Goal: Task Accomplishment & Management: Manage account settings

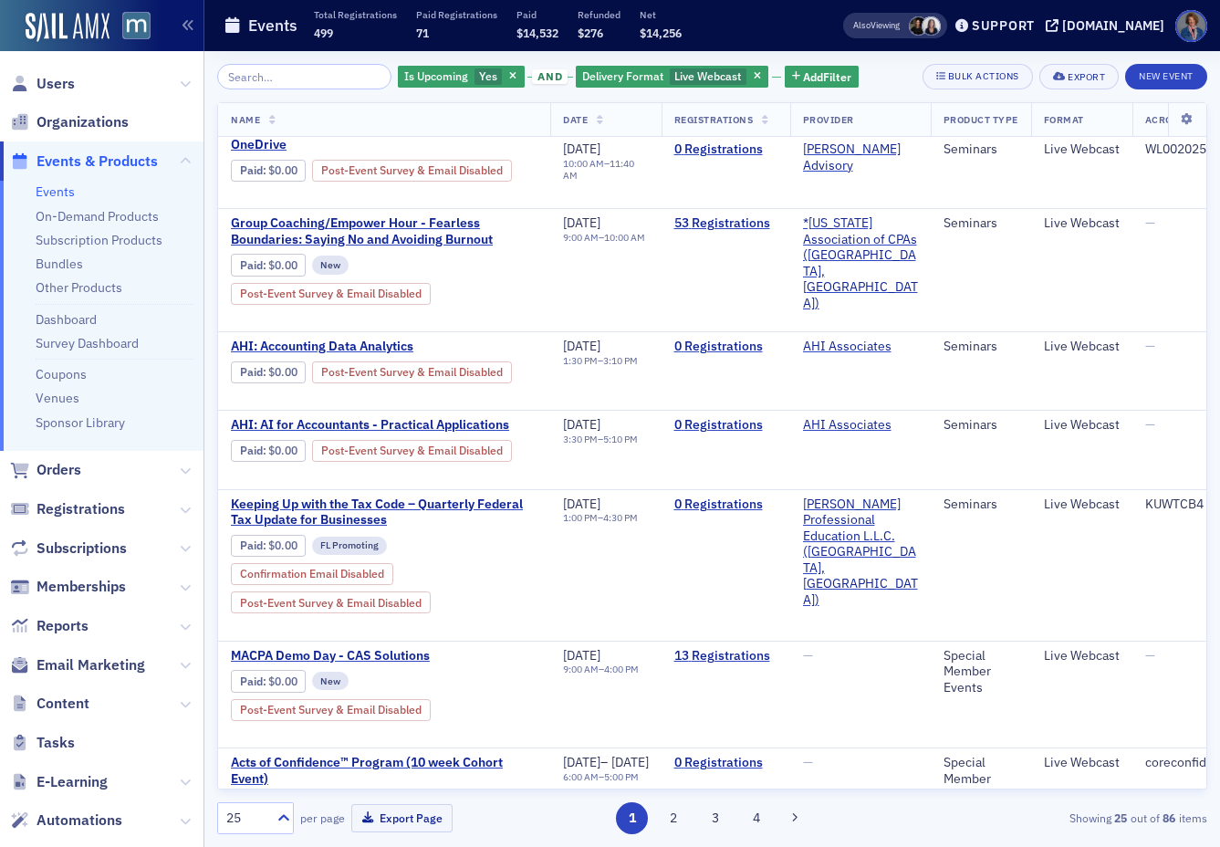
scroll to position [59, 0]
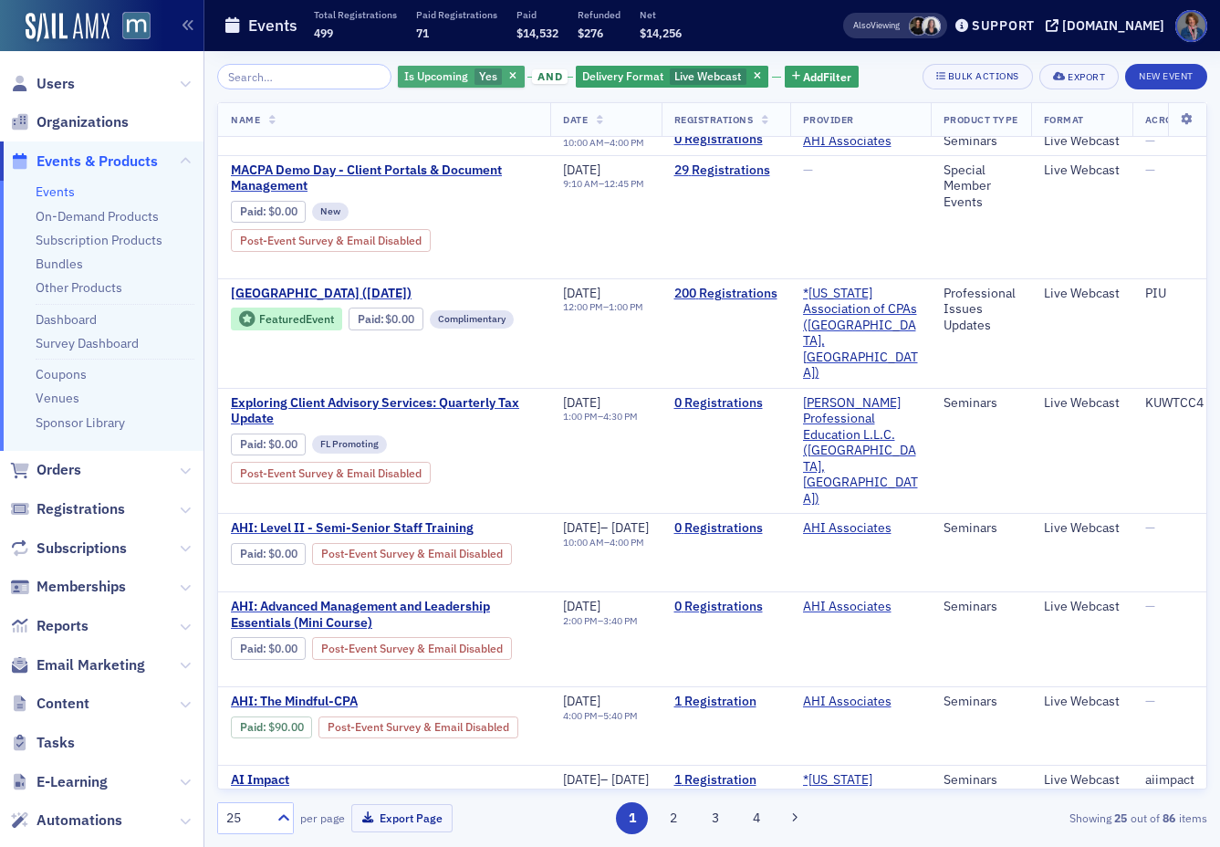
click at [424, 78] on span "Is Upcoming" at bounding box center [436, 75] width 64 height 15
click at [427, 112] on input "No" at bounding box center [431, 111] width 16 height 16
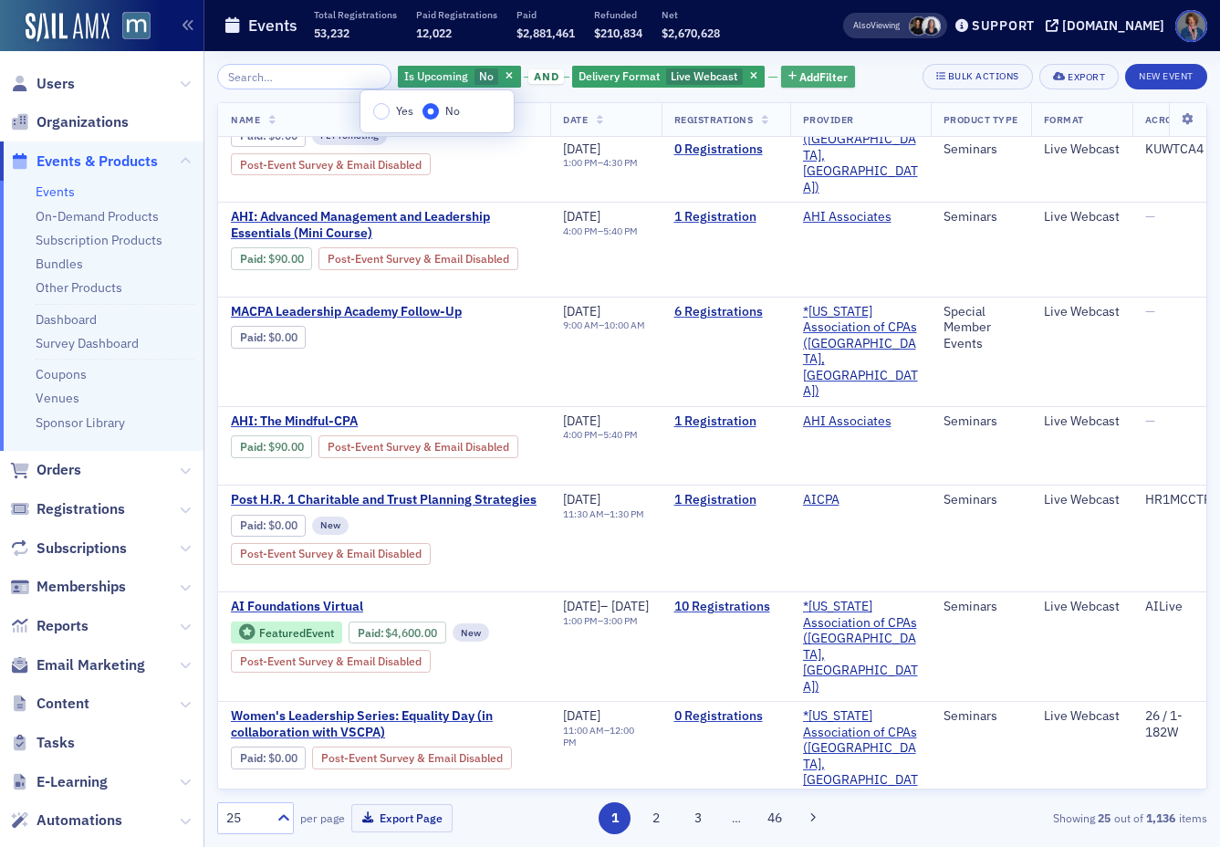
click at [799, 78] on span "Add Filter" at bounding box center [823, 76] width 48 height 16
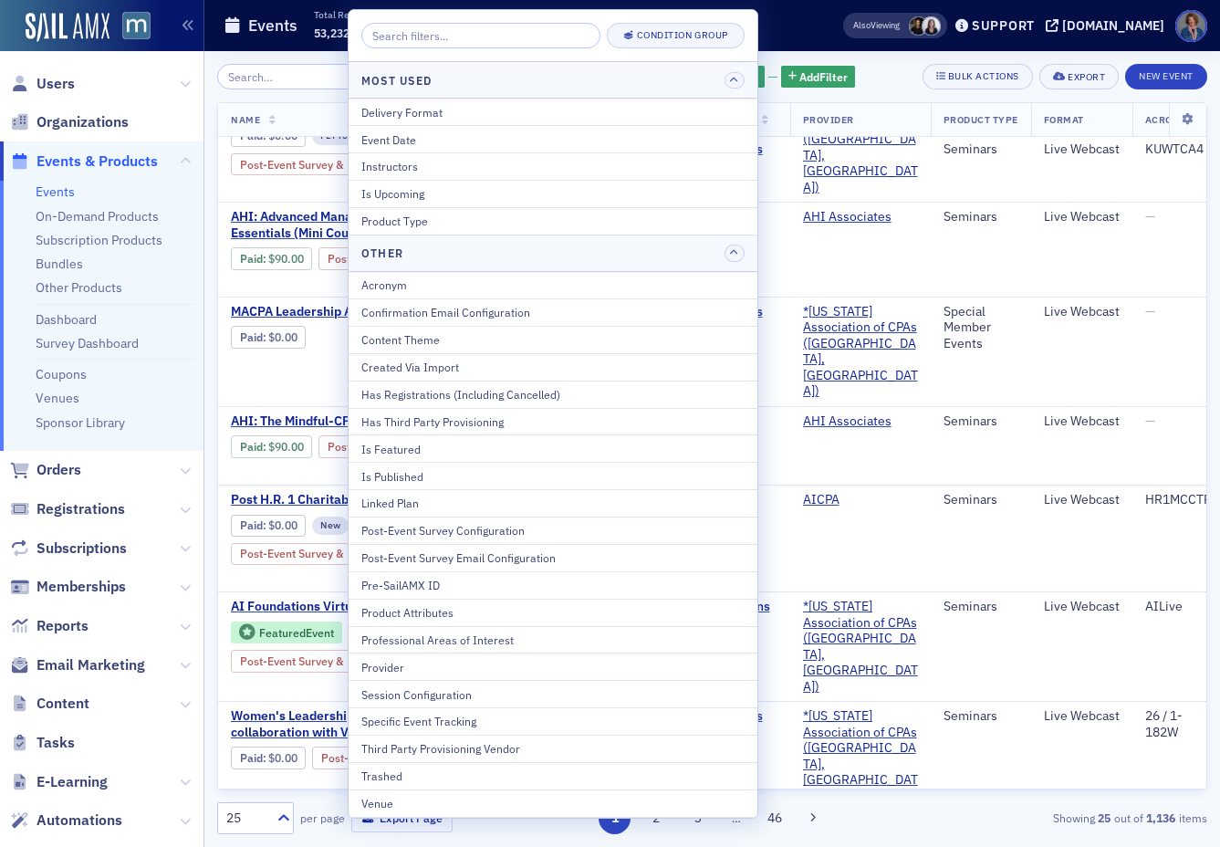
click at [858, 72] on div "Is Upcoming No and Delivery Format Live Webcast Add Filter Bulk Actions Export …" at bounding box center [712, 77] width 990 height 26
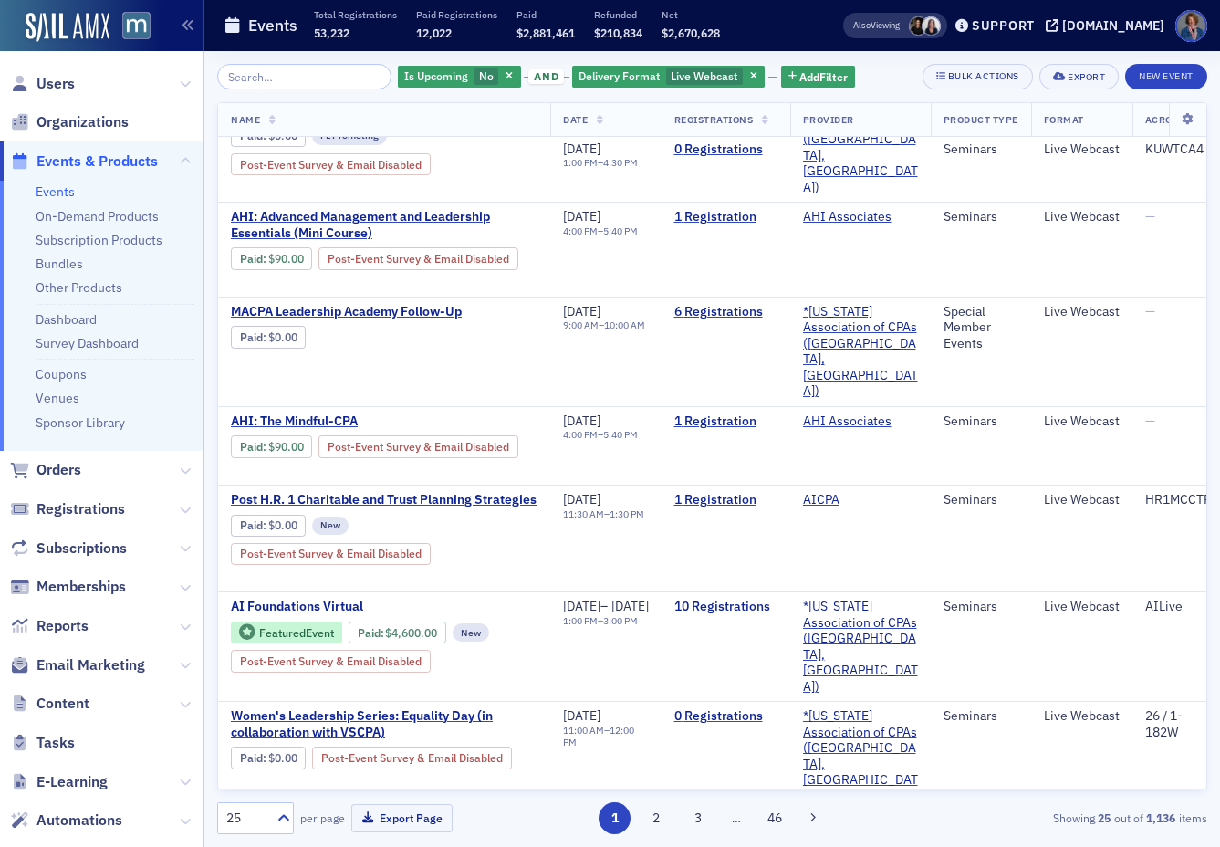
click at [750, 74] on icon "button" at bounding box center [753, 77] width 7 height 10
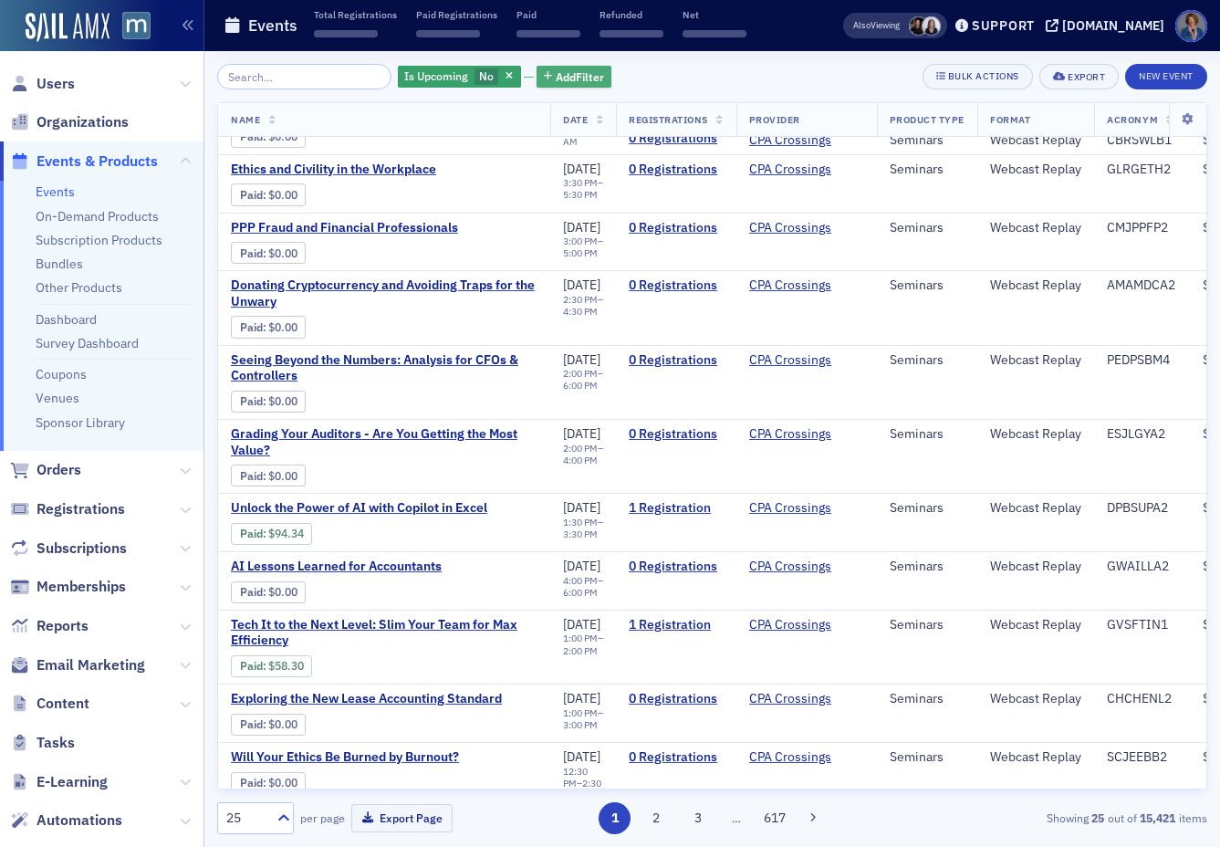
click at [556, 80] on span "Add Filter" at bounding box center [580, 76] width 48 height 16
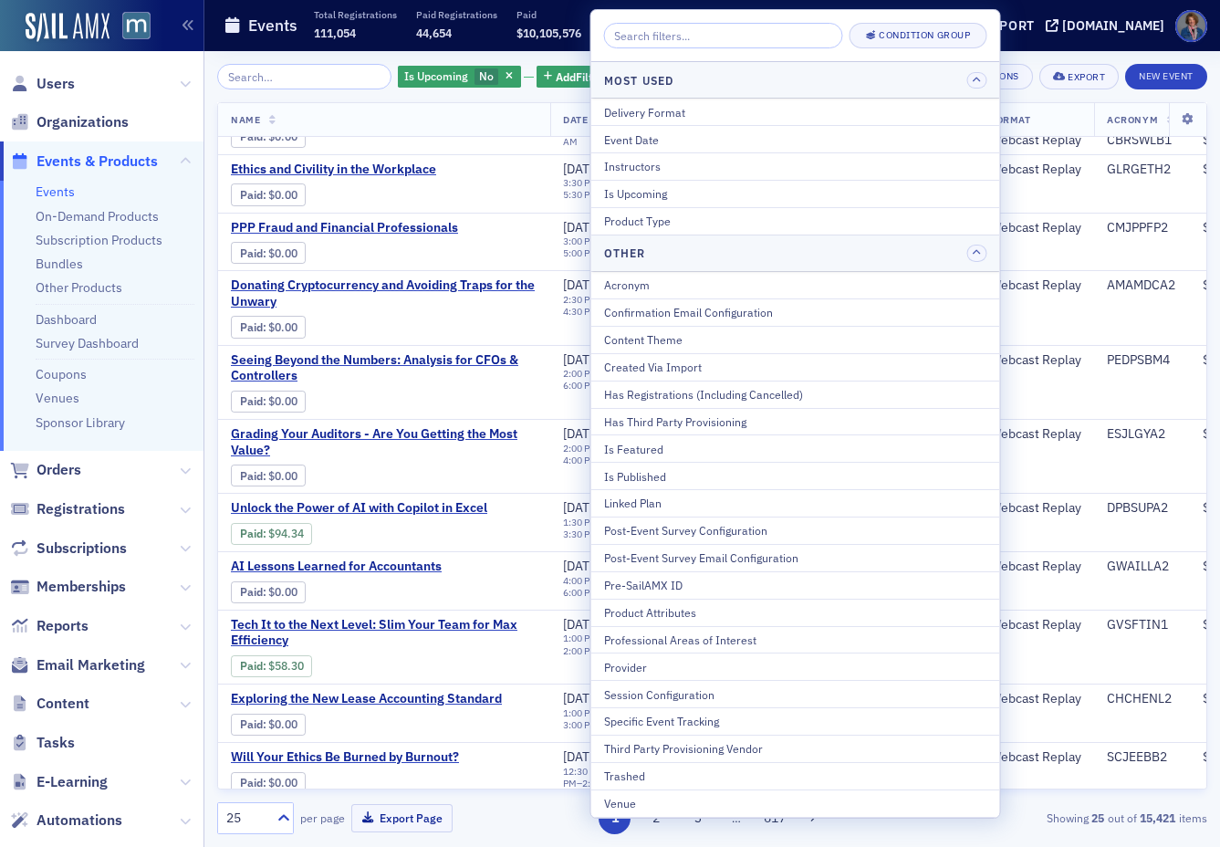
drag, startPoint x: 694, startPoint y: 667, endPoint x: 698, endPoint y: 635, distance: 32.1
click at [694, 666] on div "Provider" at bounding box center [795, 667] width 383 height 16
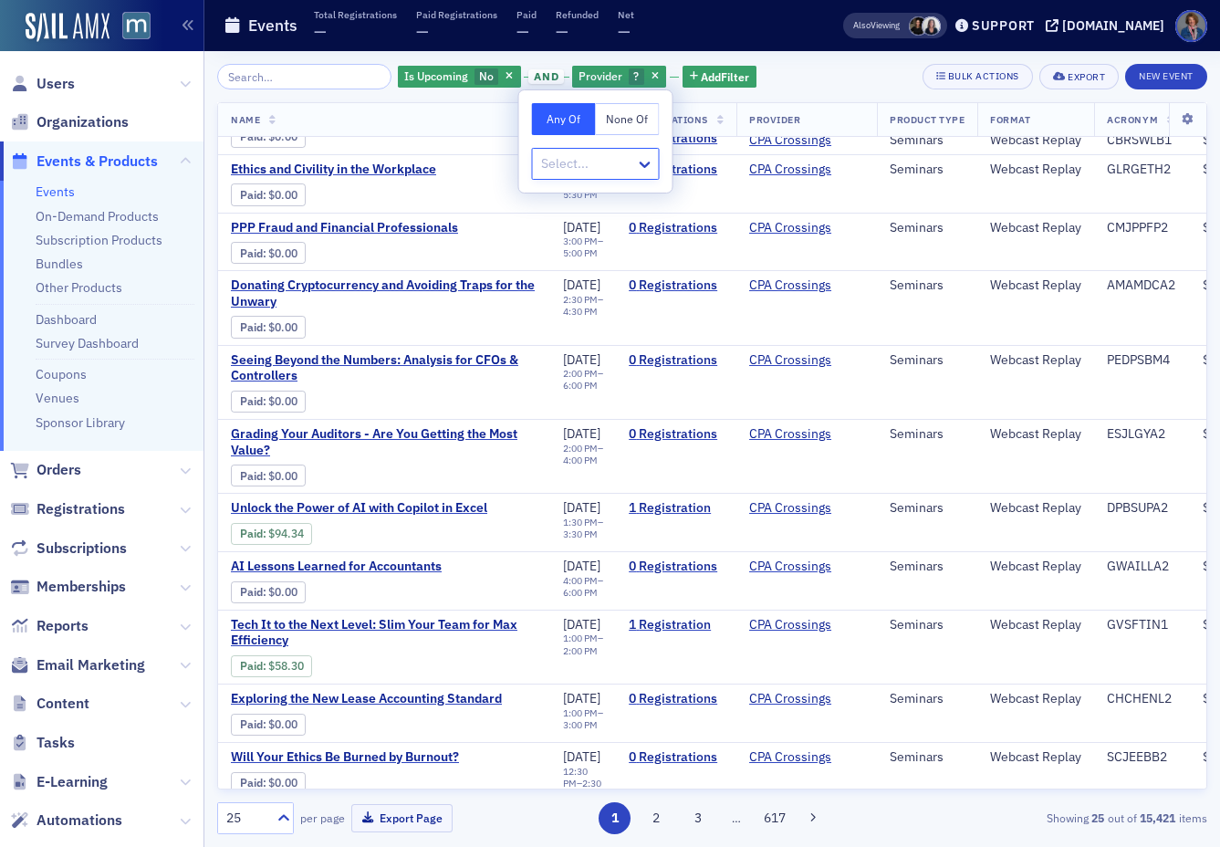
click at [578, 165] on div at bounding box center [586, 163] width 95 height 23
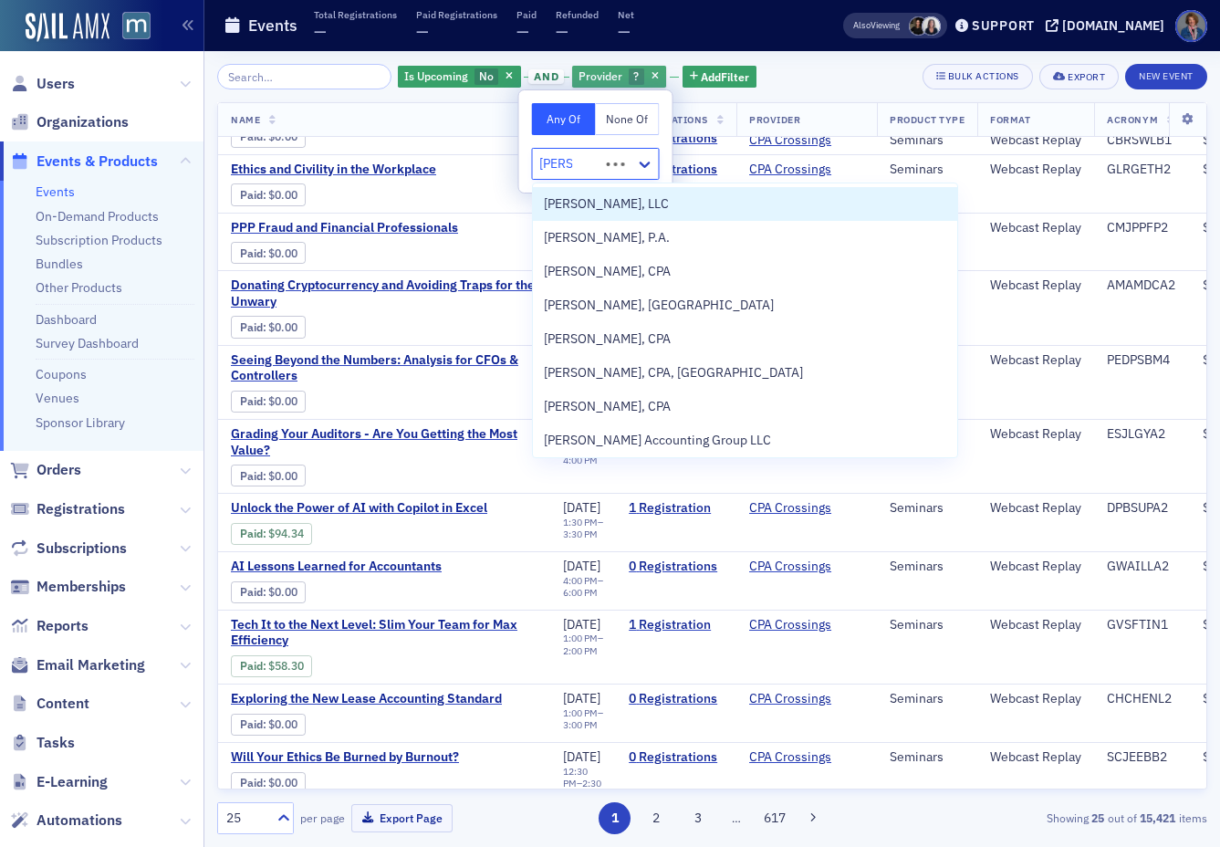
type input "[PERSON_NAME]"
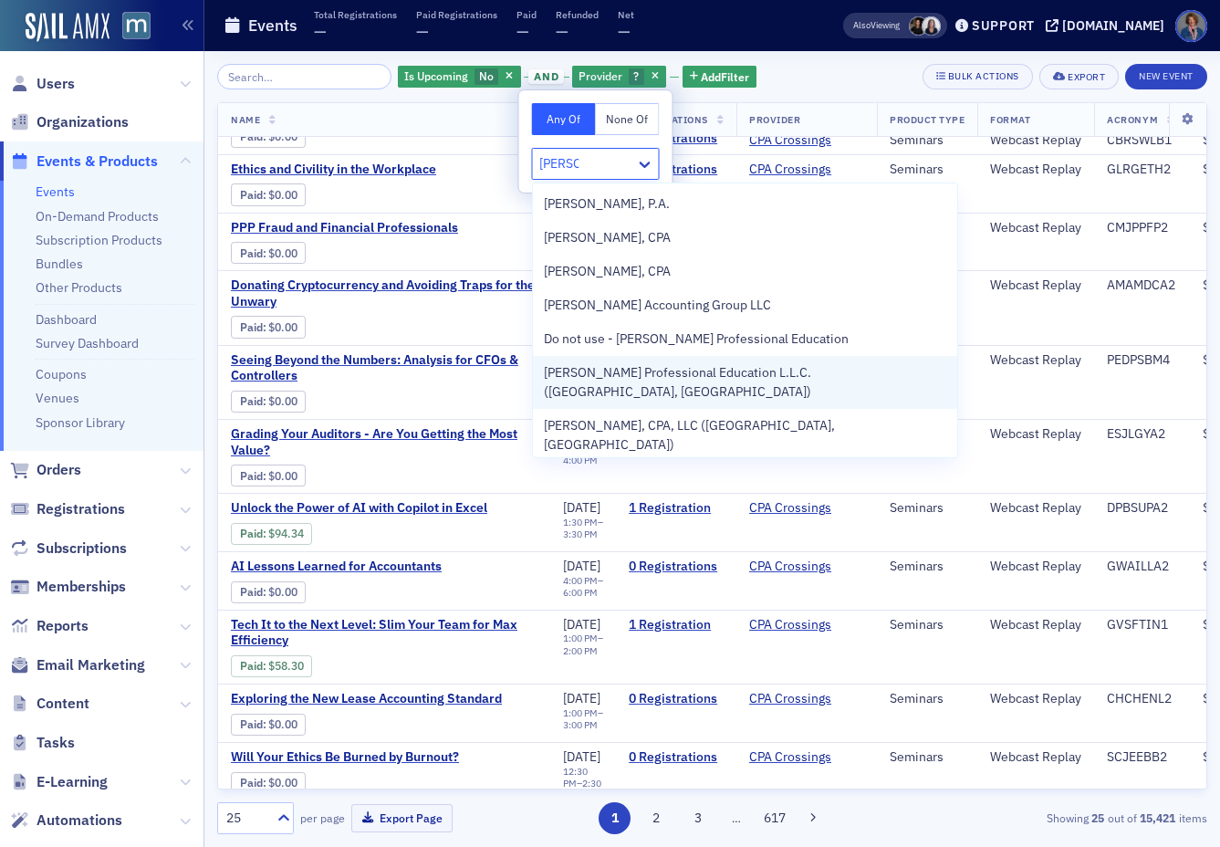
click at [666, 377] on span "[PERSON_NAME] Professional Education L.L.C. ([GEOGRAPHIC_DATA], [GEOGRAPHIC_DAT…" at bounding box center [745, 382] width 403 height 38
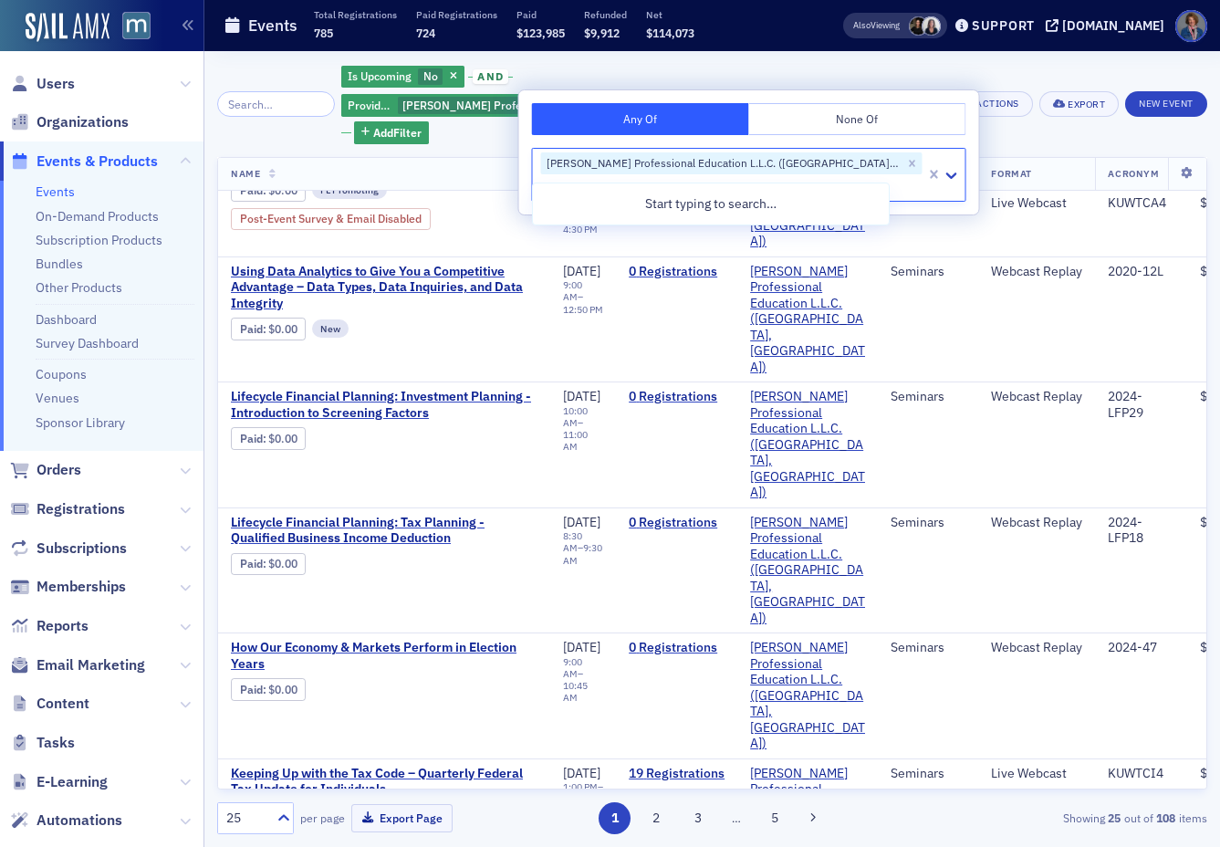
click at [498, 120] on div "Is Upcoming No and Provider [PERSON_NAME] Professional Education L.L.C. ([GEOGR…" at bounding box center [712, 449] width 990 height 770
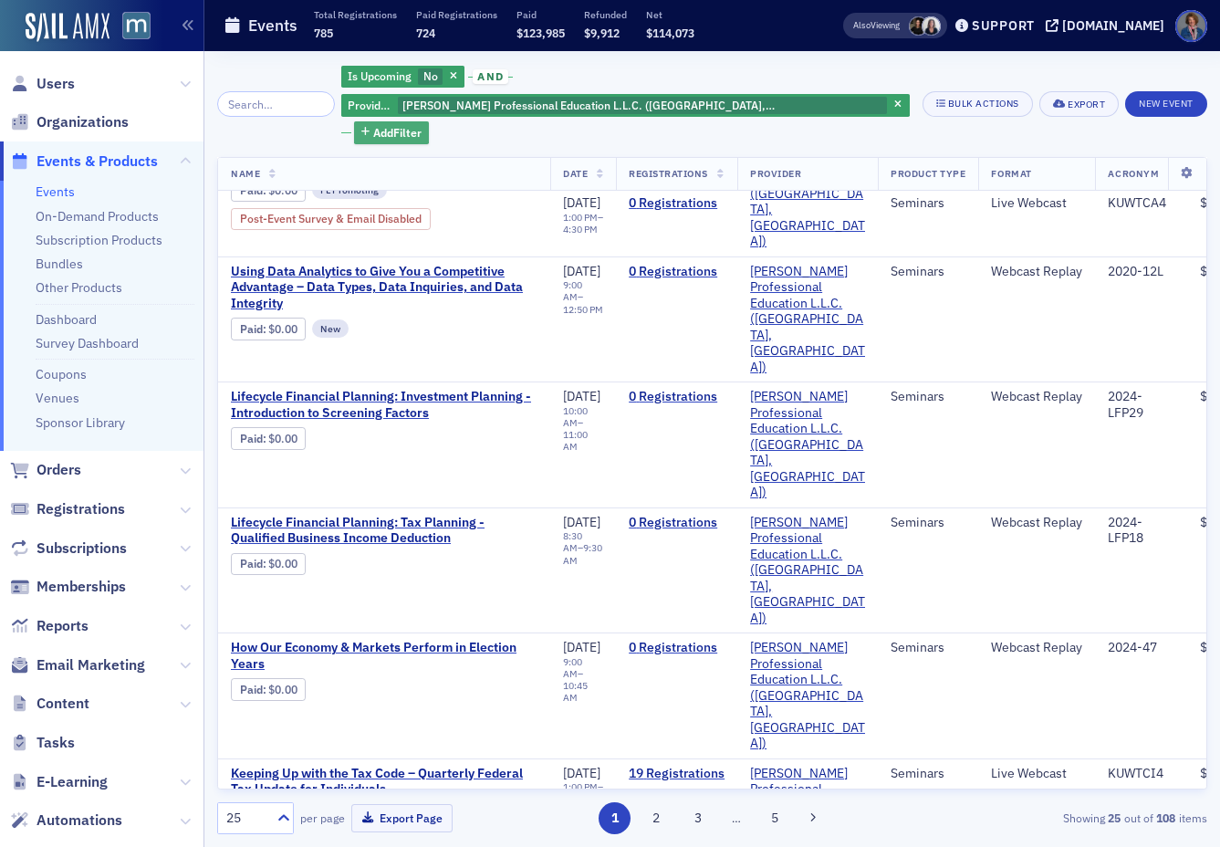
click at [406, 124] on span "Add Filter" at bounding box center [397, 132] width 48 height 16
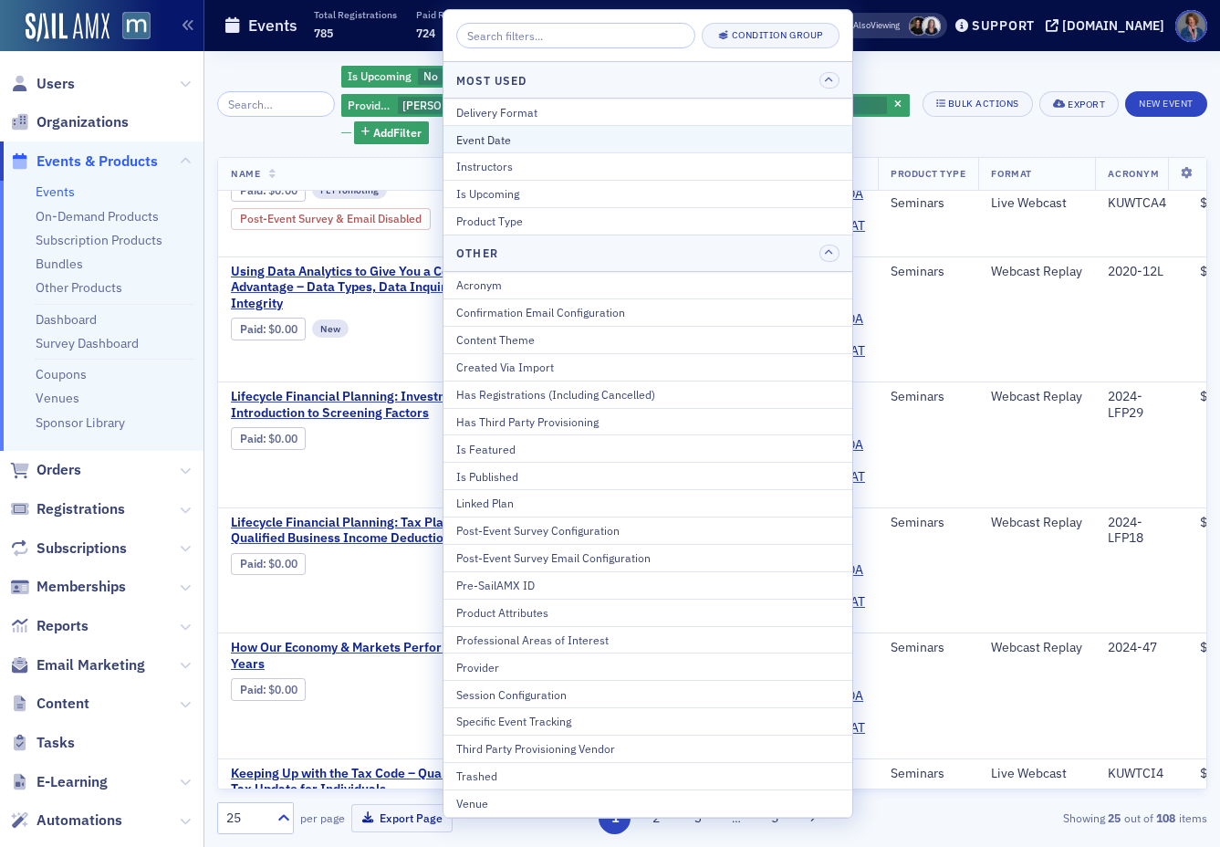
click at [509, 143] on div "Event Date" at bounding box center [647, 139] width 383 height 16
select select "8"
select select "2025"
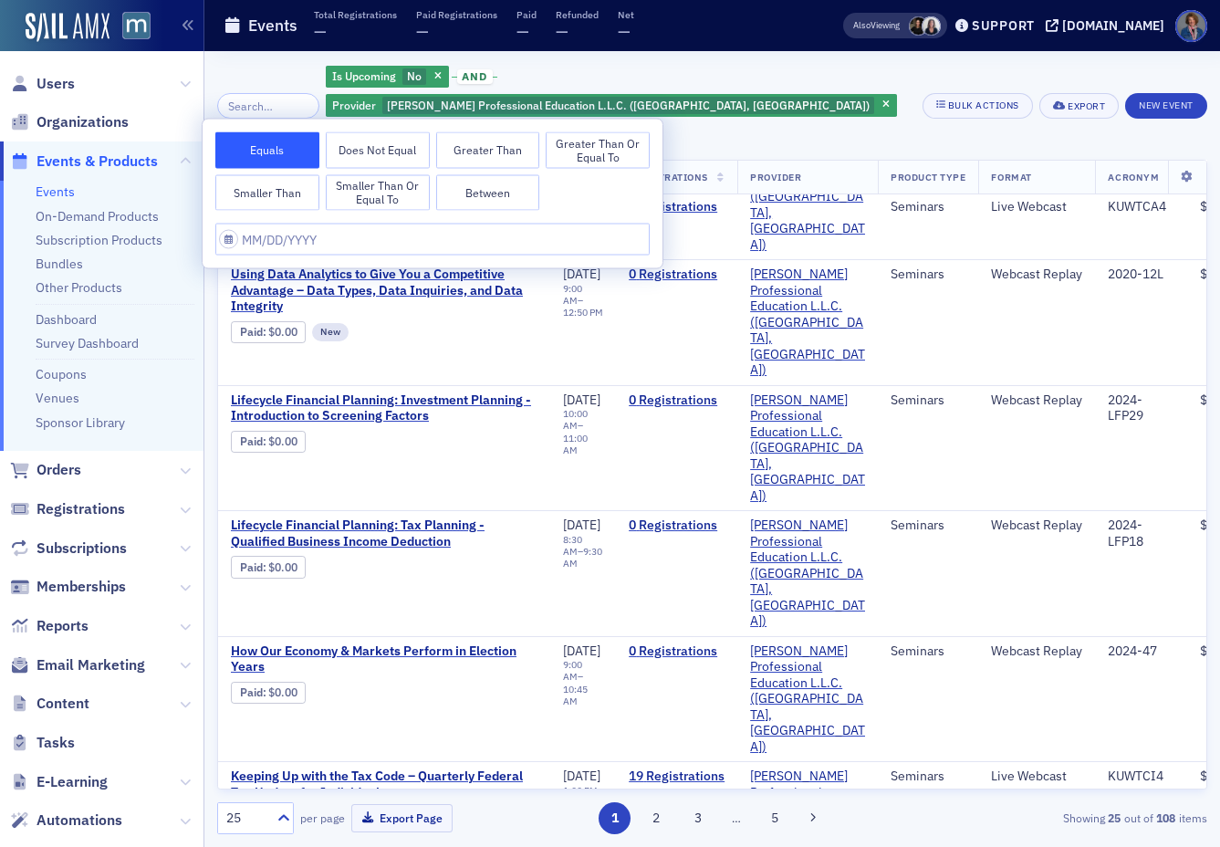
click at [490, 191] on button "Between" at bounding box center [488, 192] width 104 height 37
select select "8"
select select "2025"
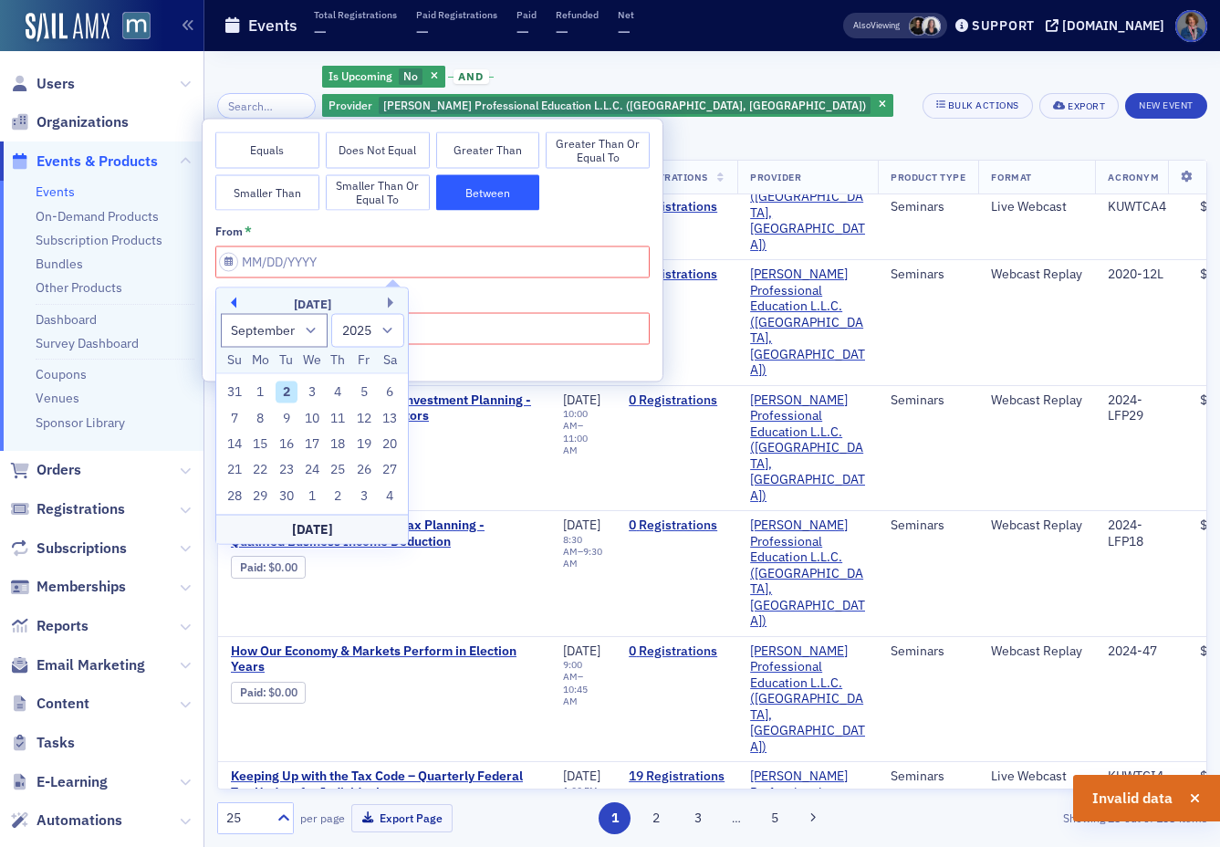
click at [235, 299] on button "Previous Month" at bounding box center [230, 303] width 11 height 11
select select "7"
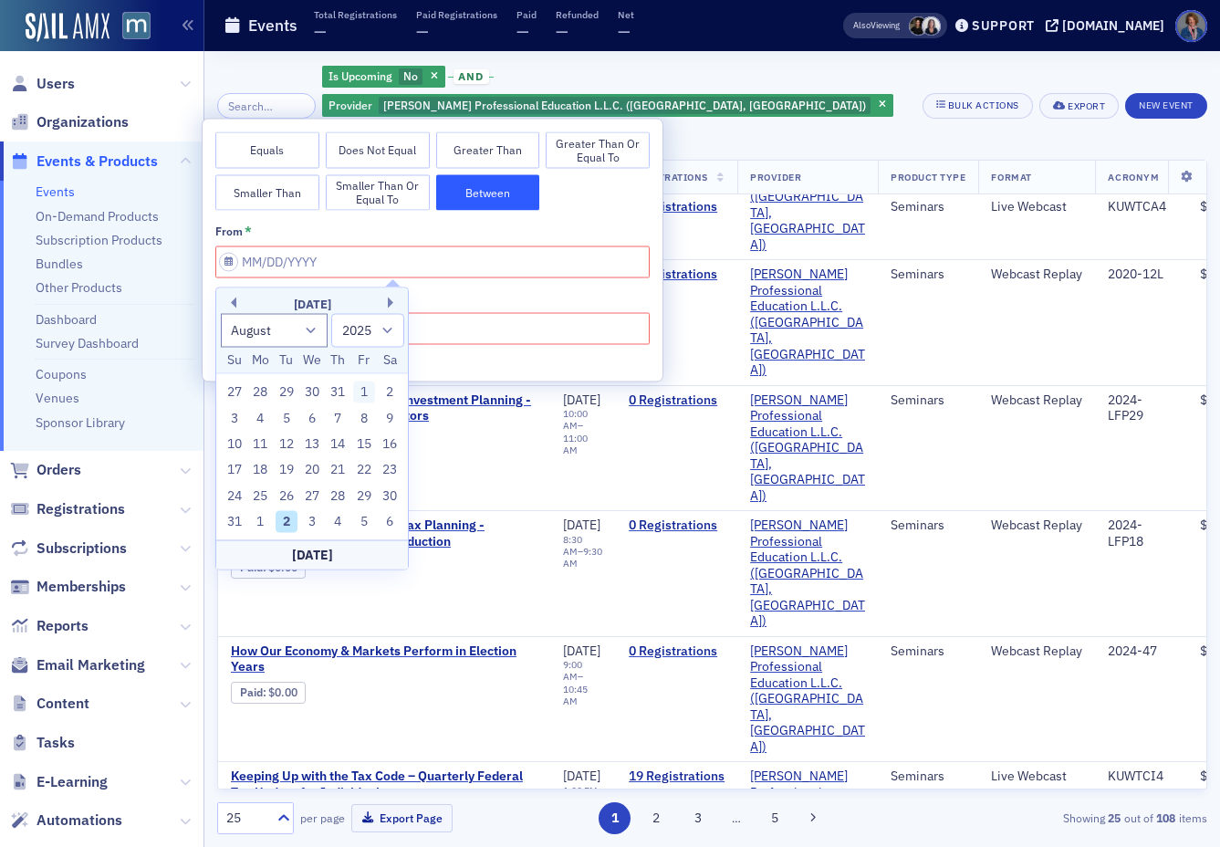
click at [364, 392] on div "1" at bounding box center [364, 392] width 22 height 22
type input "[DATE]"
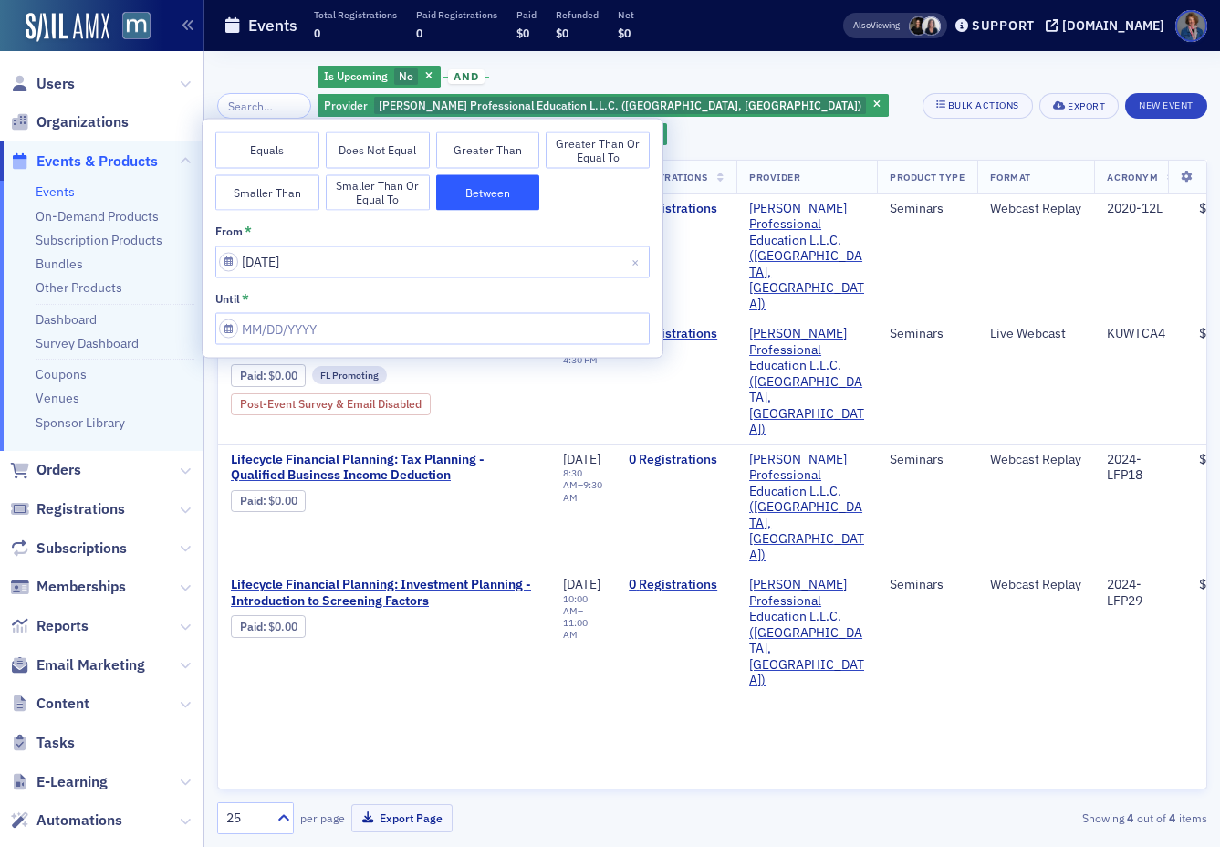
click at [412, 303] on div "until *" at bounding box center [432, 298] width 434 height 16
select select "8"
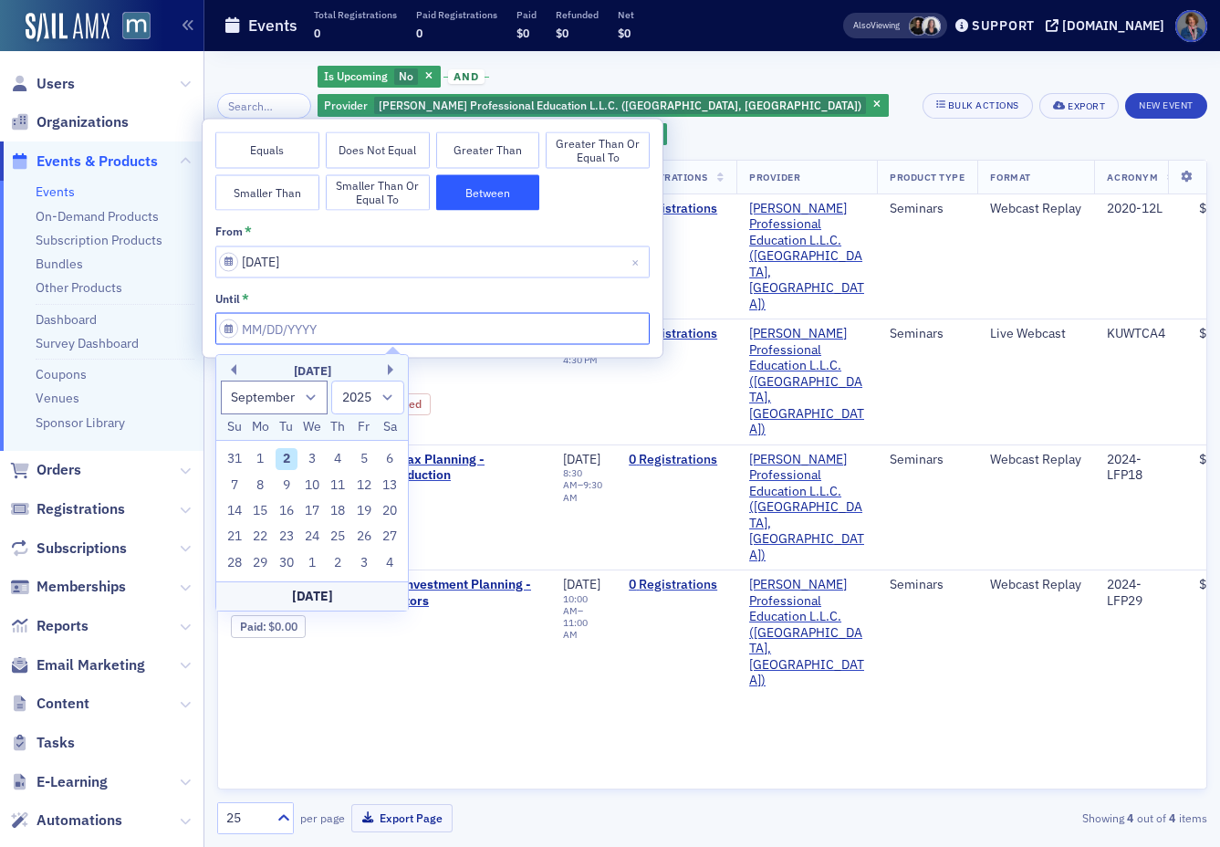
click at [391, 319] on input "from *" at bounding box center [432, 329] width 434 height 32
click at [231, 457] on div "31" at bounding box center [235, 459] width 22 height 22
type input "[DATE]"
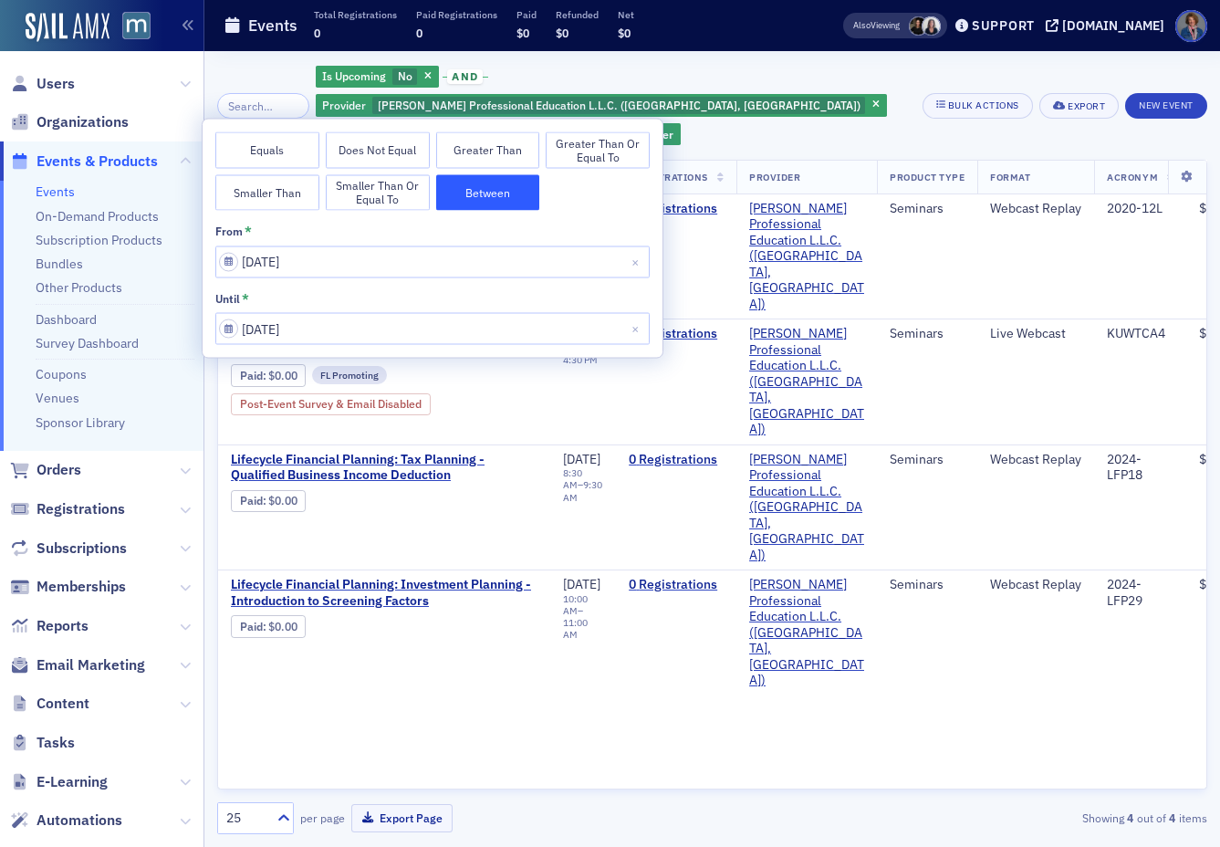
click at [848, 114] on div "Is Upcoming No and Provider [PERSON_NAME] Professional Education L.L.C. ([GEOGR…" at bounding box center [612, 105] width 593 height 83
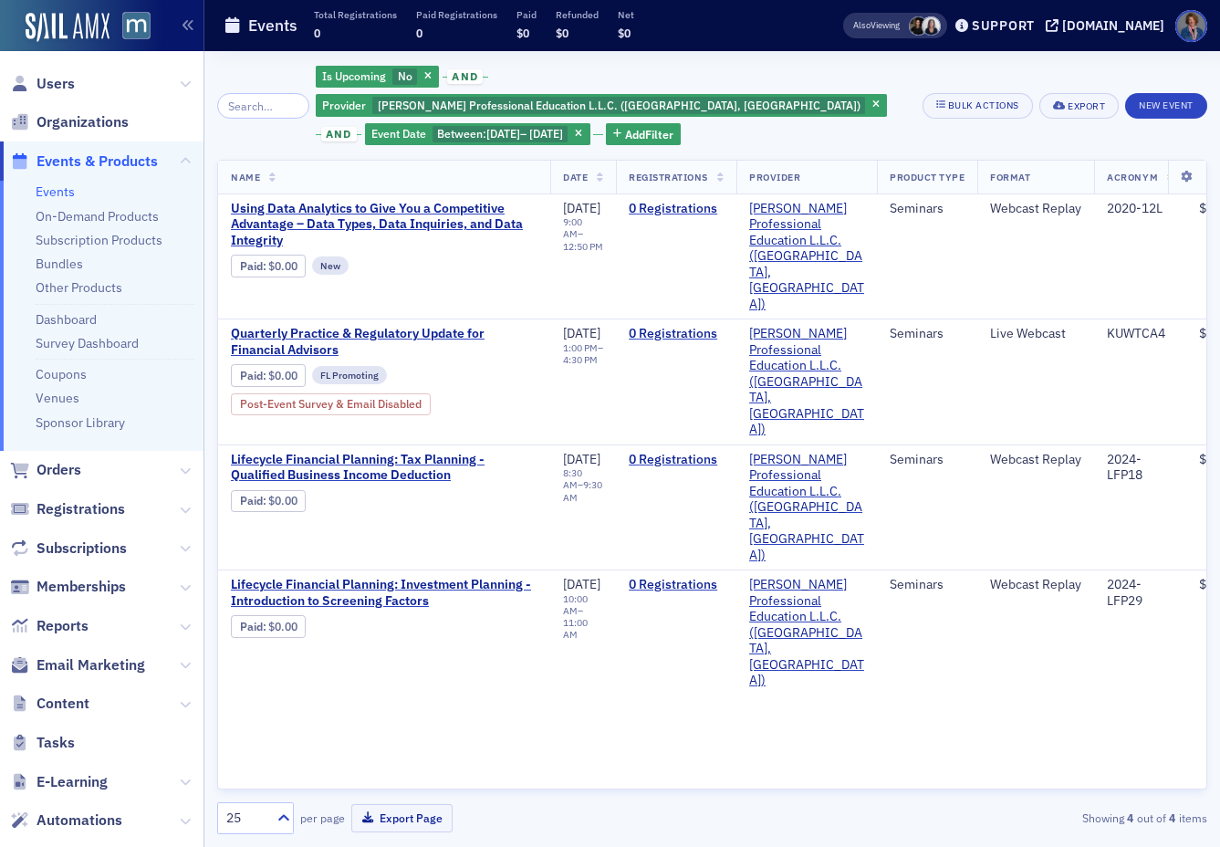
click at [600, 173] on icon at bounding box center [600, 178] width 7 height 10
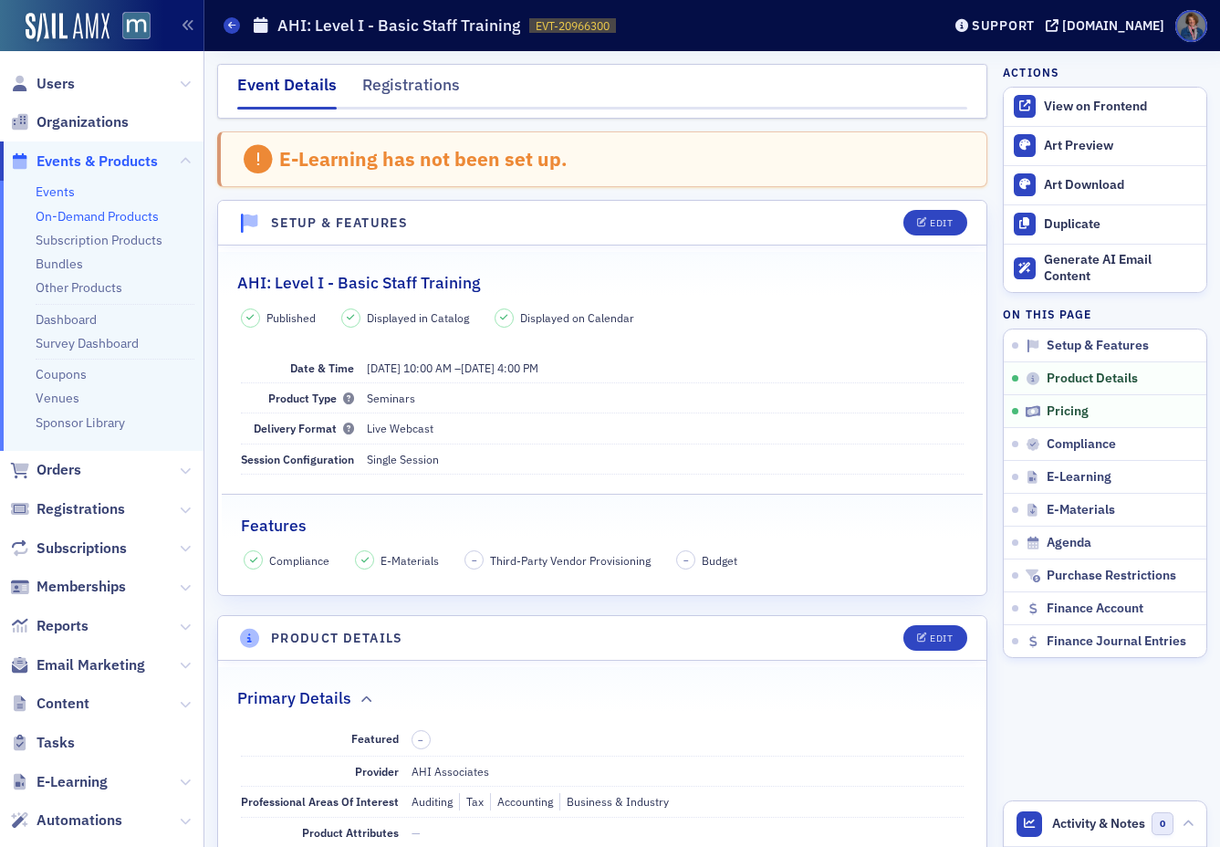
scroll to position [1131, 0]
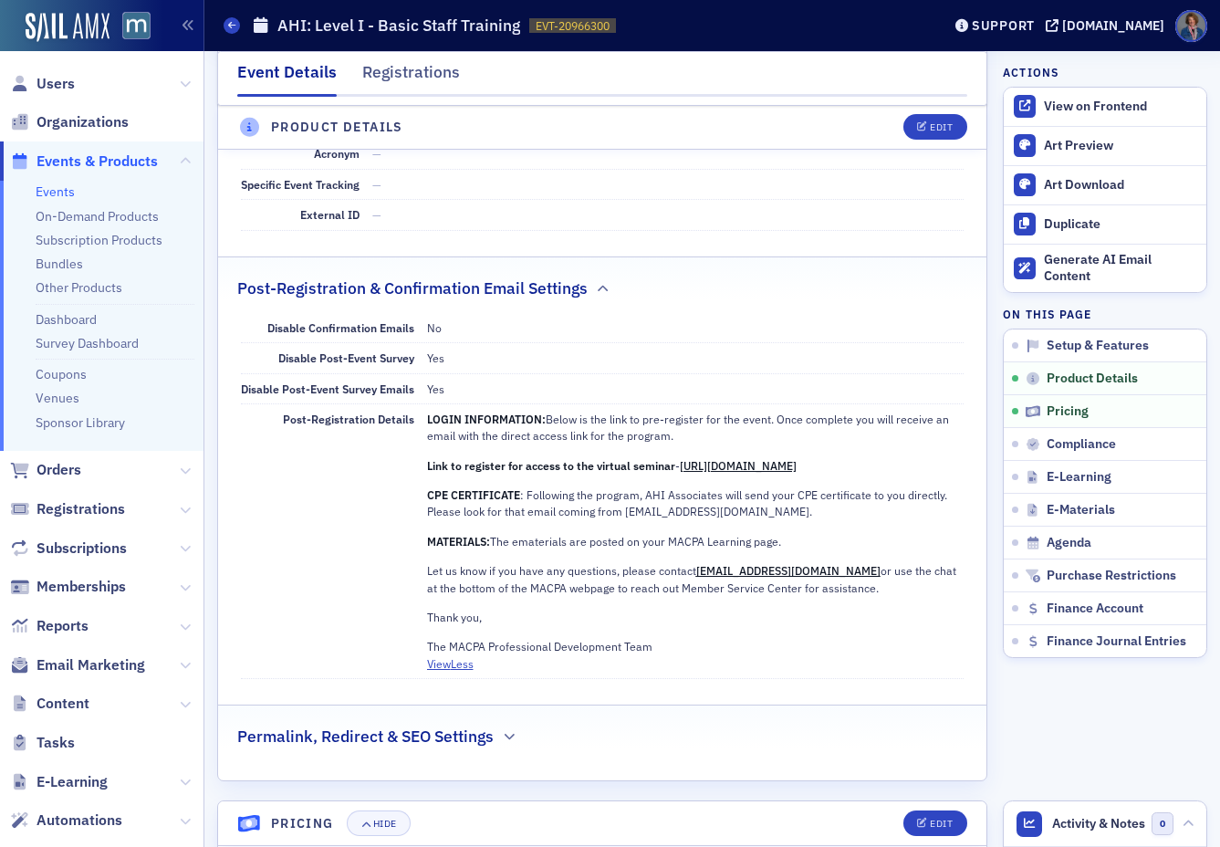
click at [47, 190] on link "Events" at bounding box center [55, 191] width 39 height 16
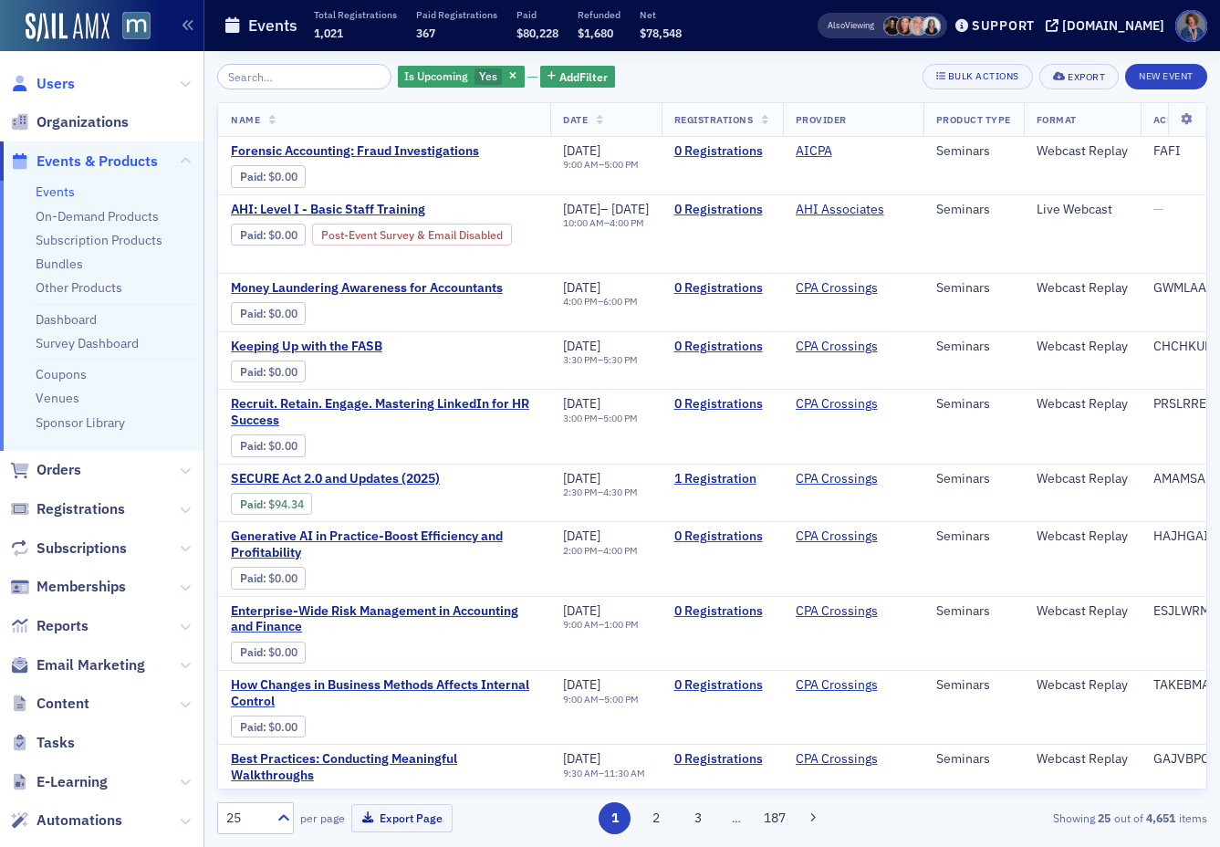
click at [57, 89] on span "Users" at bounding box center [56, 84] width 38 height 20
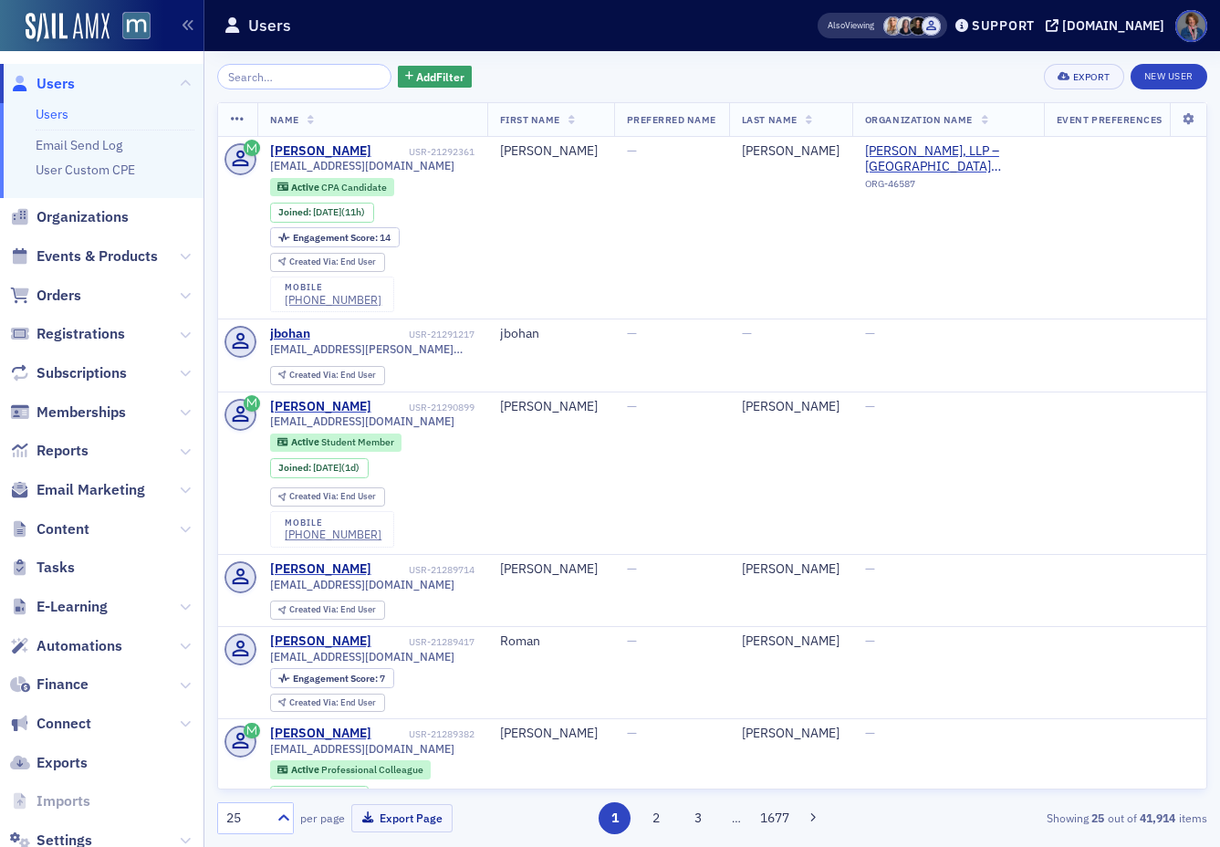
click at [275, 77] on input "search" at bounding box center [304, 77] width 174 height 26
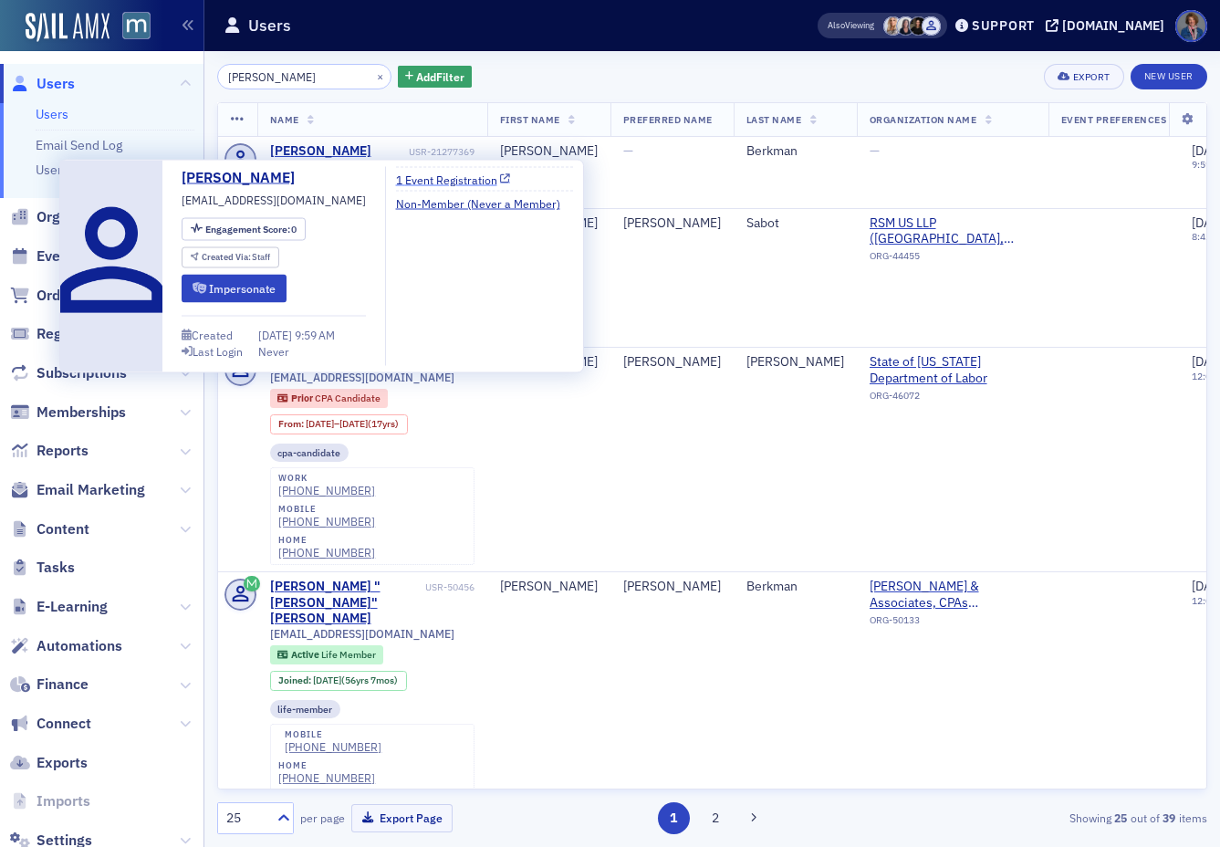
type input "Brent Berkman"
click at [420, 180] on link "1 Event Registration" at bounding box center [453, 179] width 115 height 16
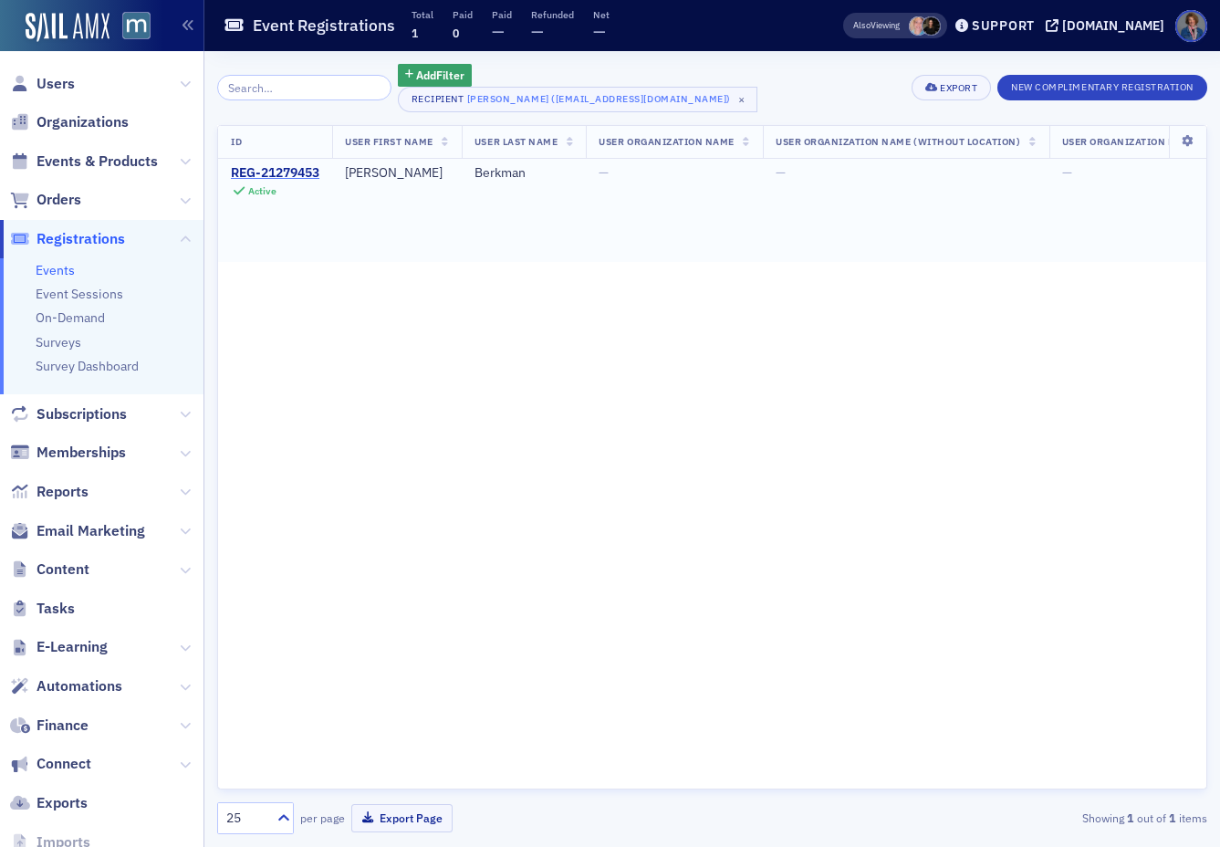
click at [261, 176] on div "REG-21279453" at bounding box center [275, 173] width 89 height 16
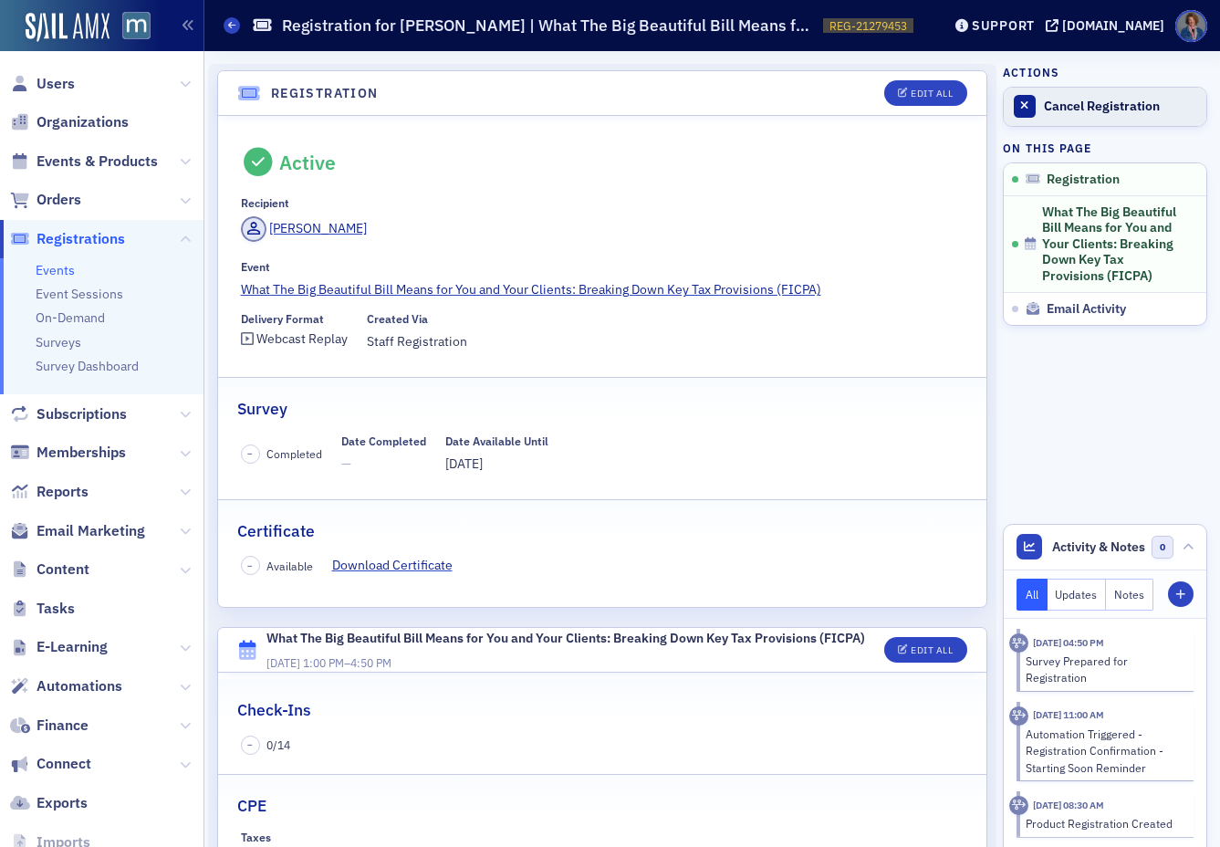
click at [1070, 110] on div "Cancel Registration" at bounding box center [1120, 107] width 153 height 16
click at [51, 84] on span "Users" at bounding box center [56, 84] width 38 height 20
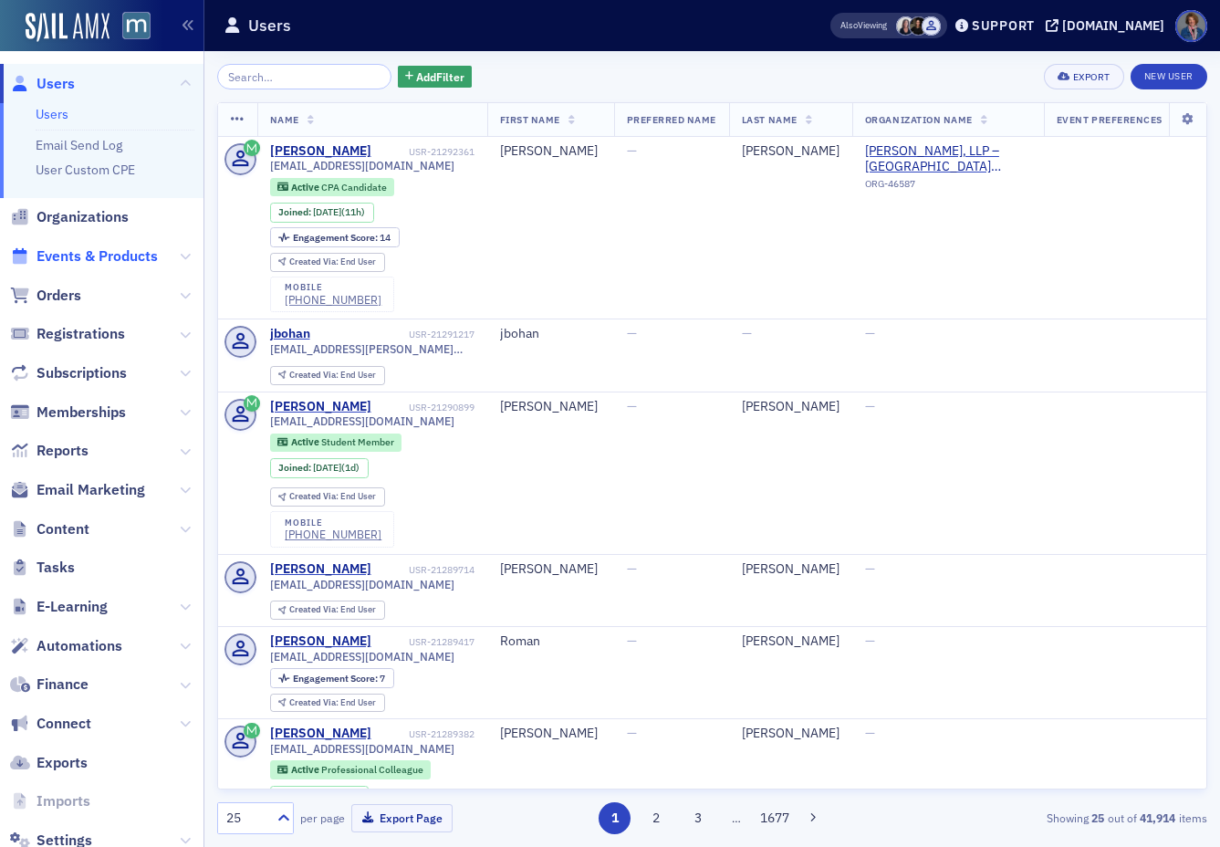
click at [45, 258] on span "Events & Products" at bounding box center [97, 256] width 121 height 20
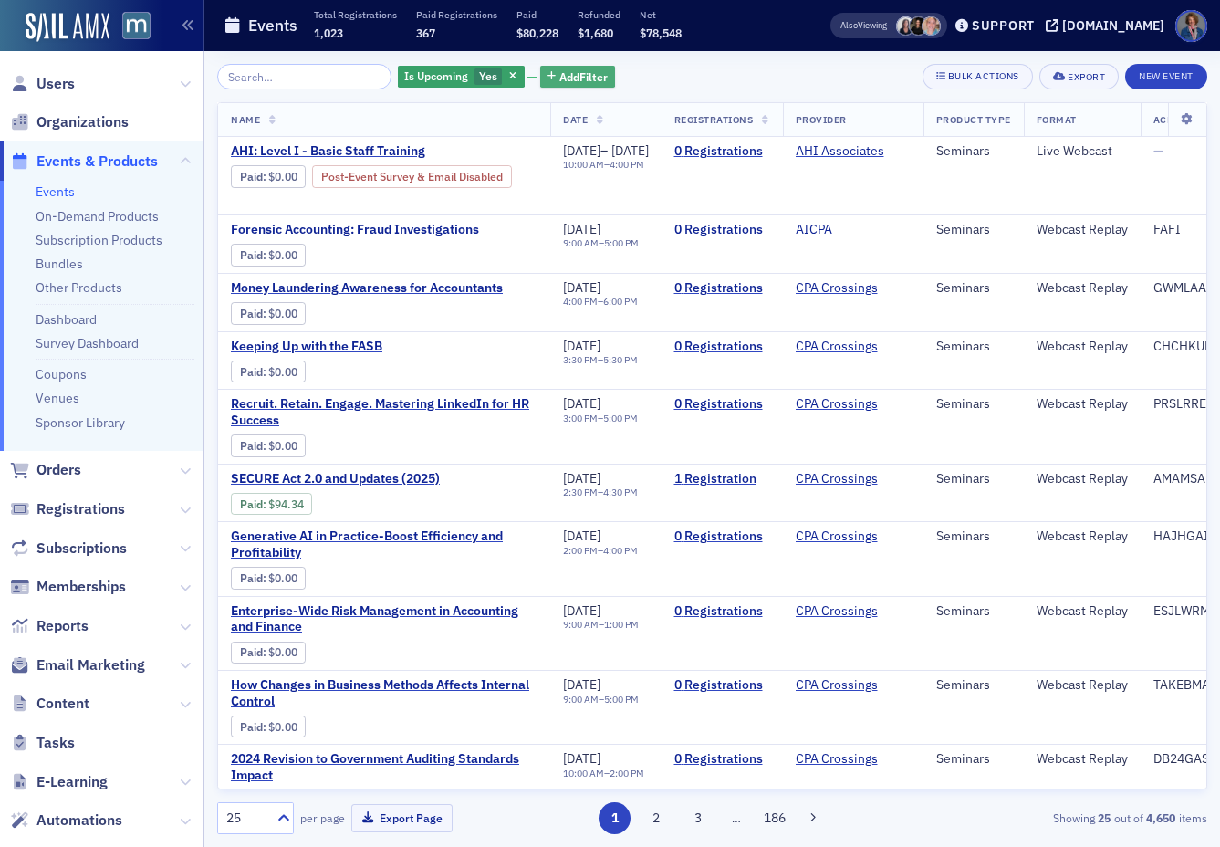
click at [561, 81] on span "Add Filter" at bounding box center [583, 76] width 48 height 16
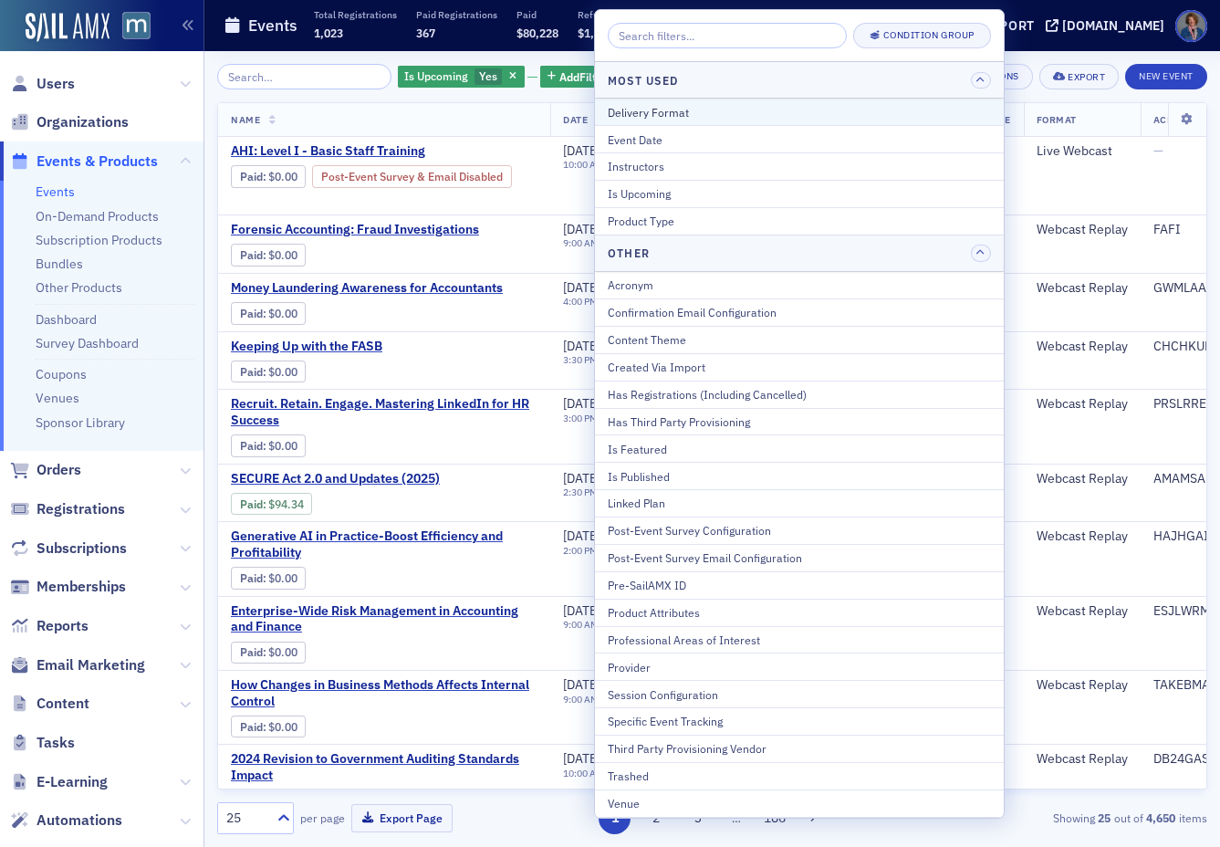
click at [635, 119] on div "Delivery Format" at bounding box center [799, 112] width 383 height 16
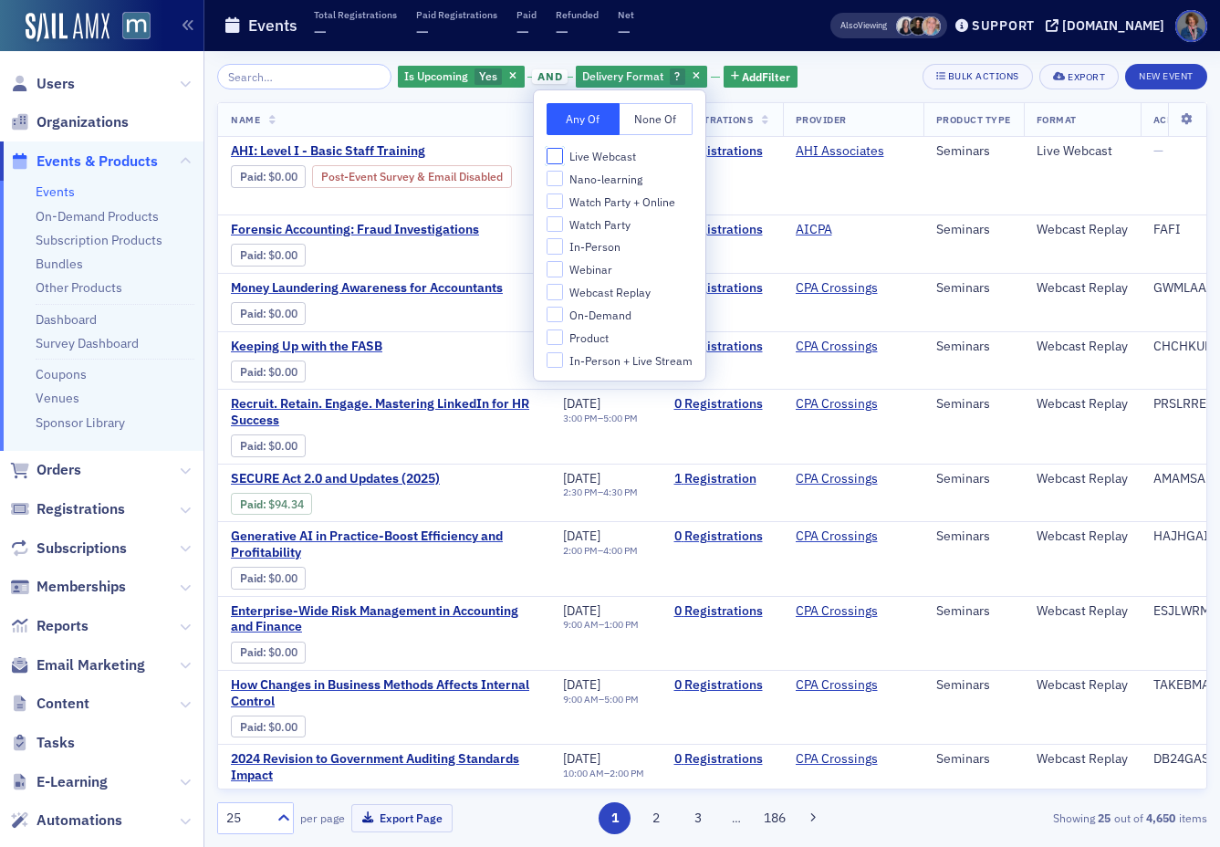
click at [559, 158] on input "Live Webcast" at bounding box center [555, 156] width 16 height 16
checkbox input "true"
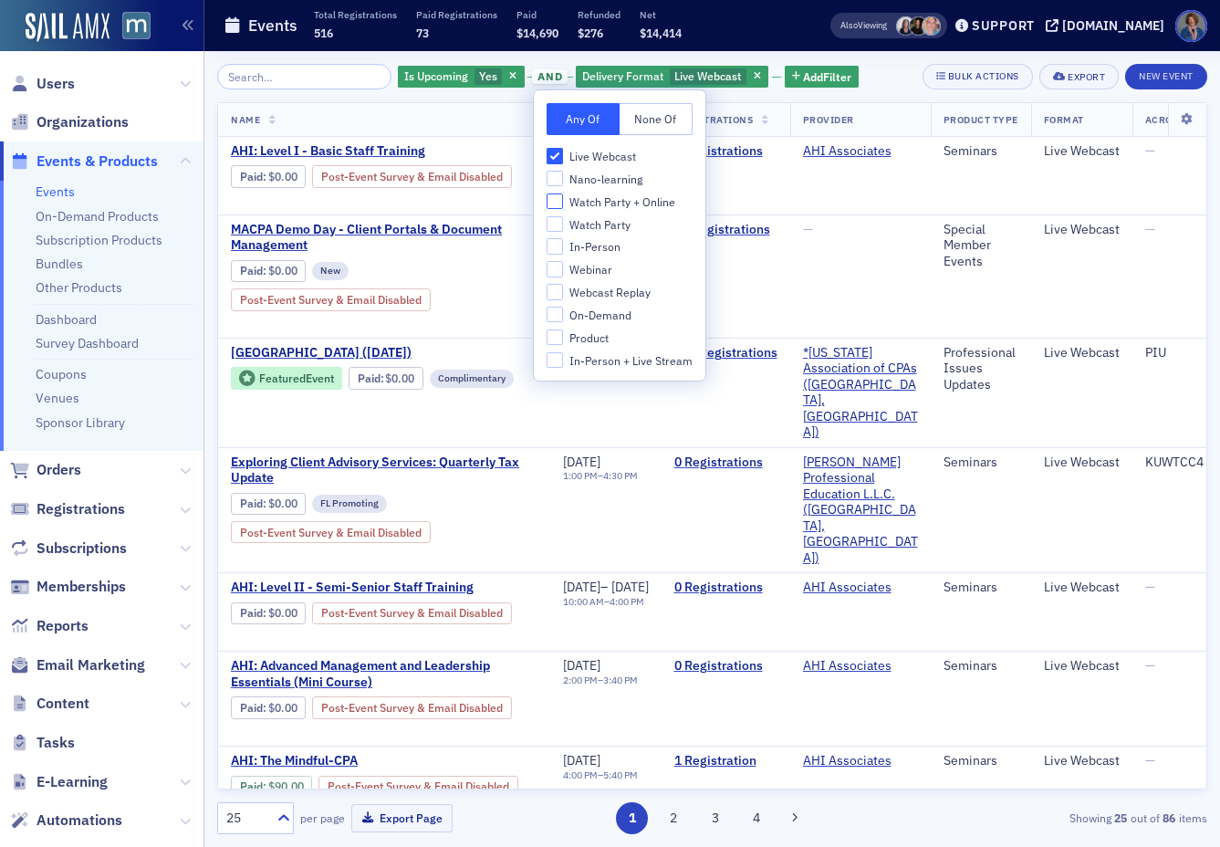
click at [559, 202] on input "Watch Party + Online" at bounding box center [555, 201] width 16 height 16
checkbox input "true"
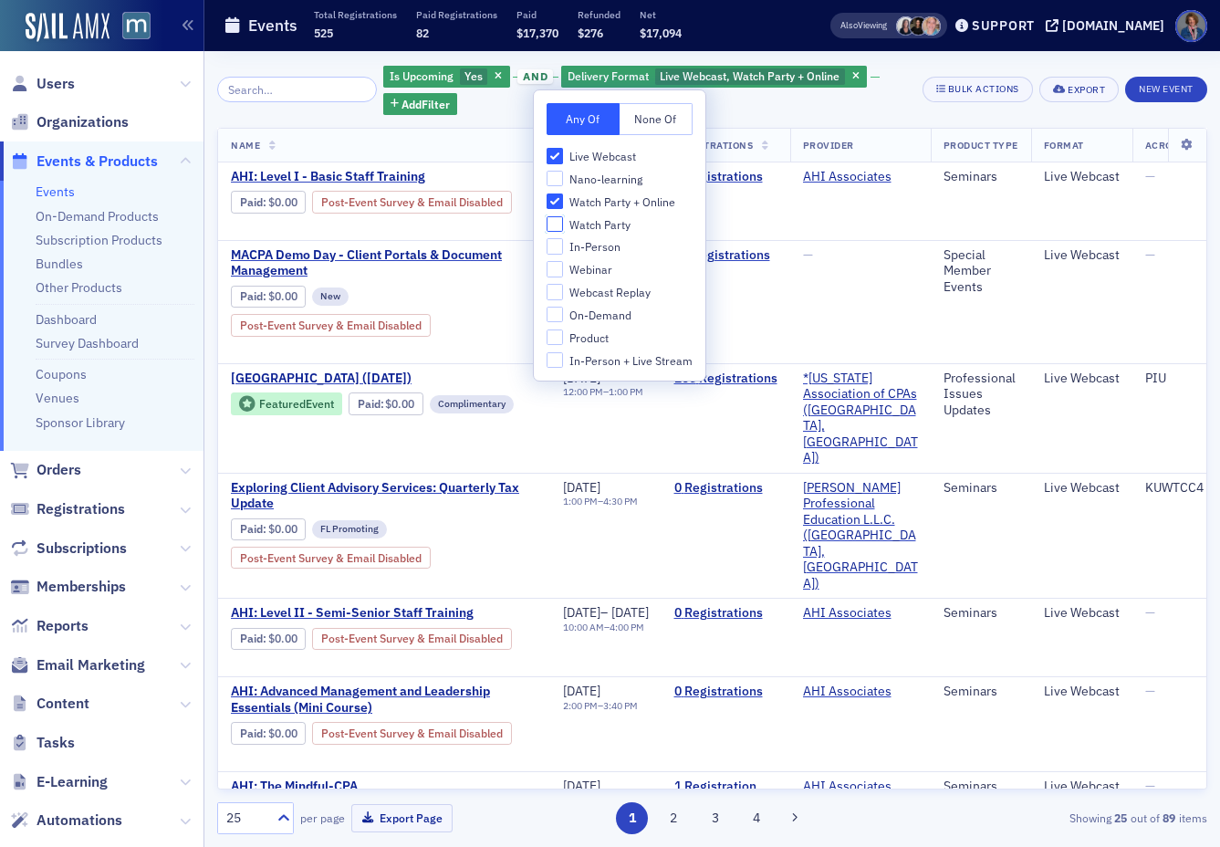
click at [556, 226] on input "Watch Party" at bounding box center [555, 224] width 16 height 16
checkbox input "true"
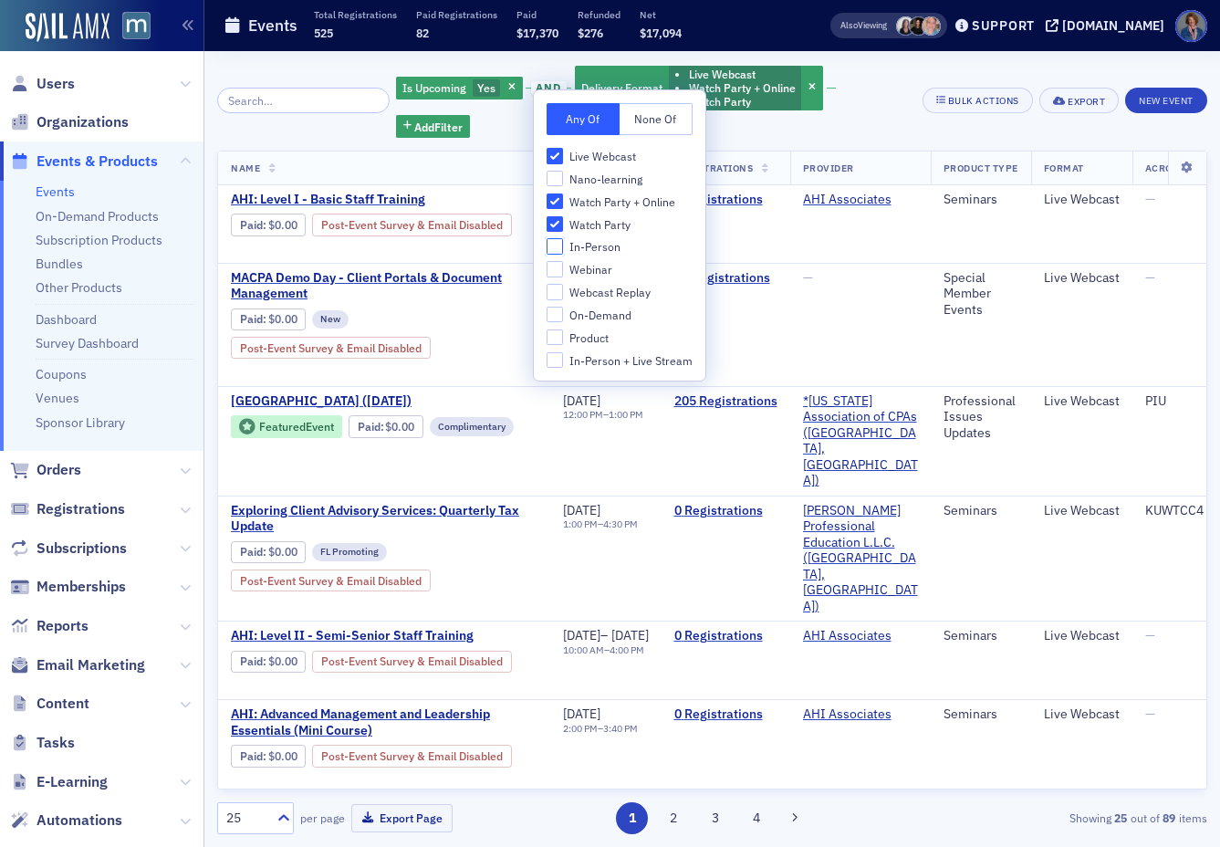
click at [551, 244] on input "In-Person" at bounding box center [555, 246] width 16 height 16
checkbox input "true"
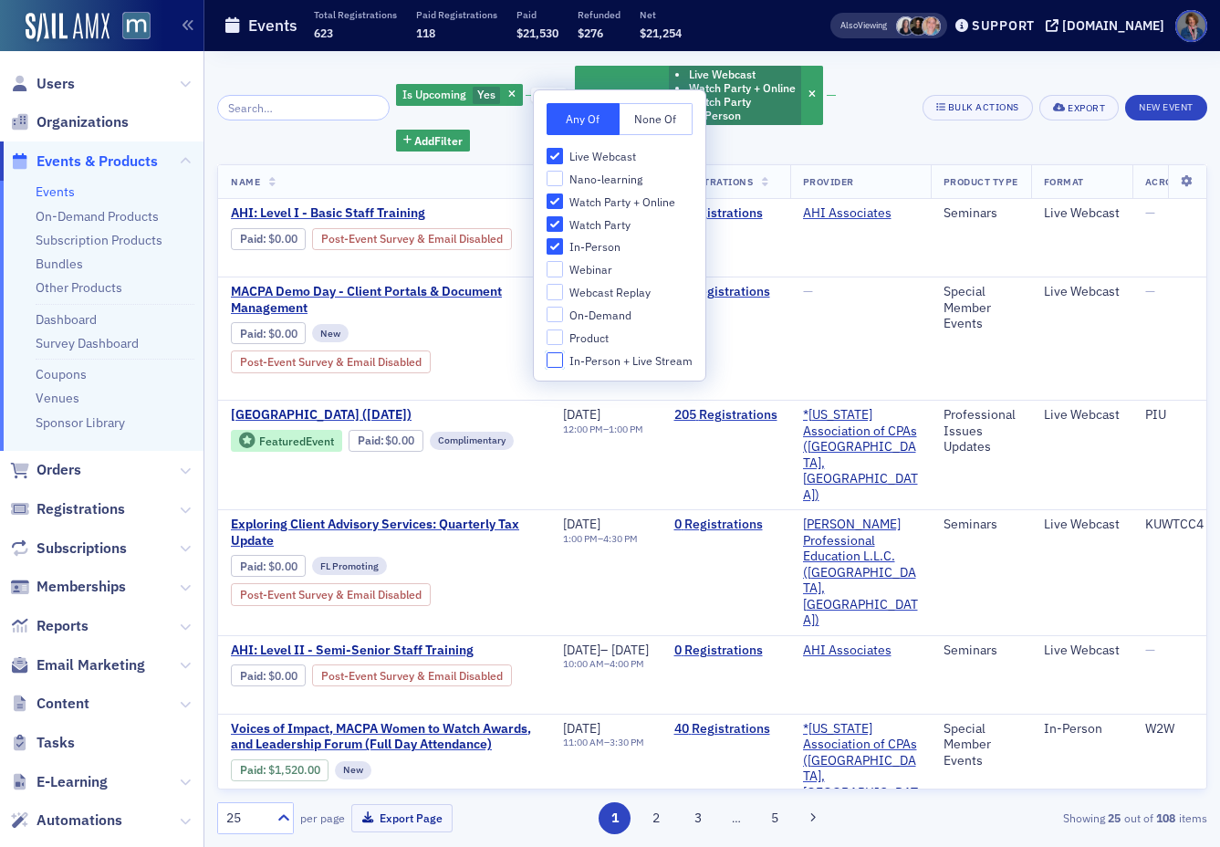
click at [557, 363] on input "In-Person + Live Stream" at bounding box center [555, 360] width 16 height 16
checkbox input "true"
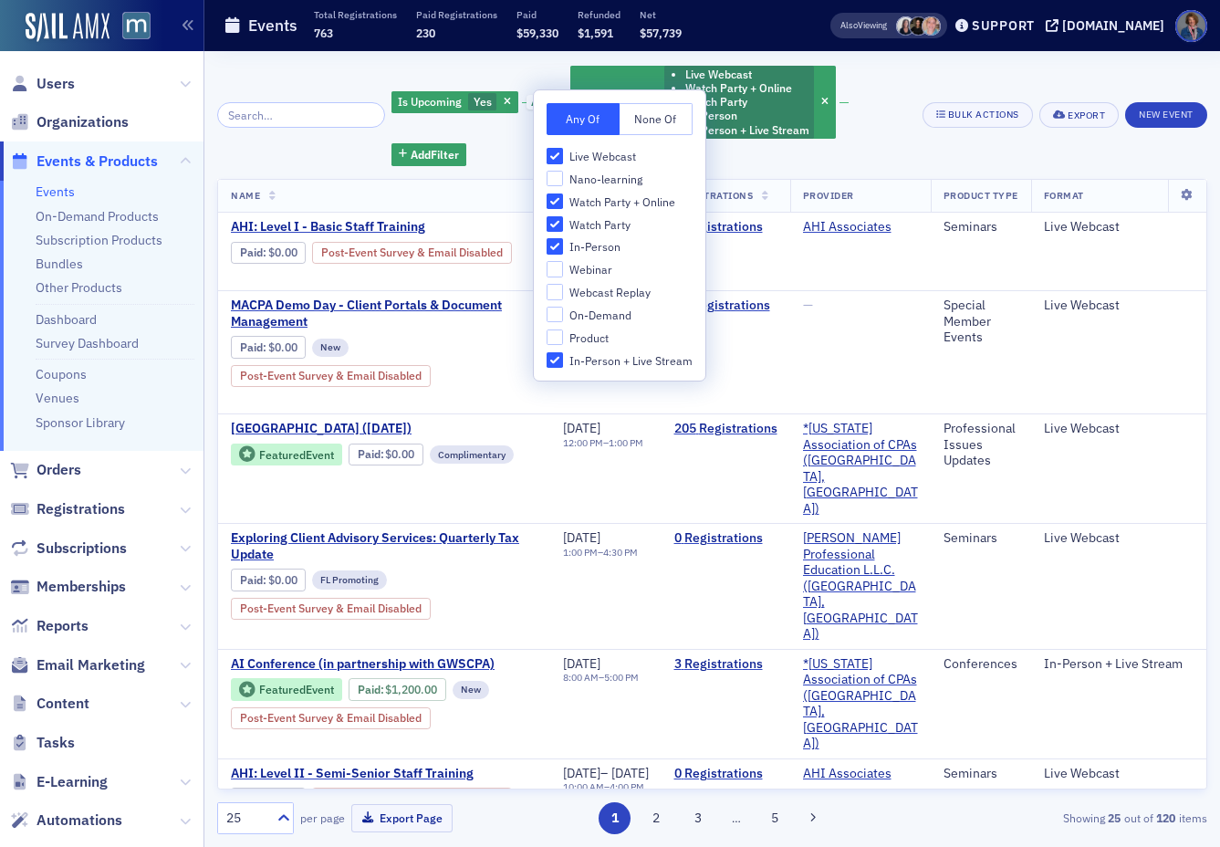
click at [864, 124] on div "Is Upcoming Yes and Delivery Format Live Webcast Watch Party + Online Watch Par…" at bounding box center [650, 115] width 517 height 102
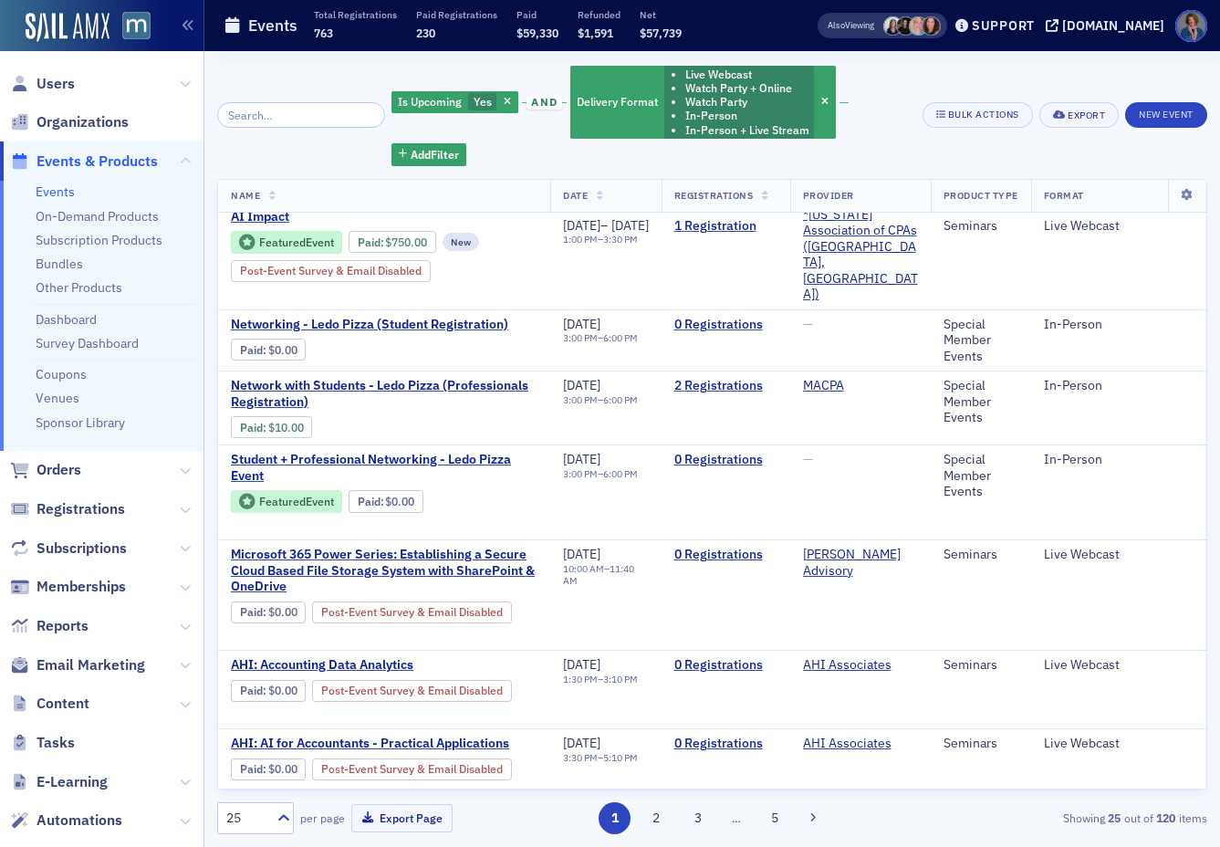
scroll to position [846, 0]
